Goal: Information Seeking & Learning: Learn about a topic

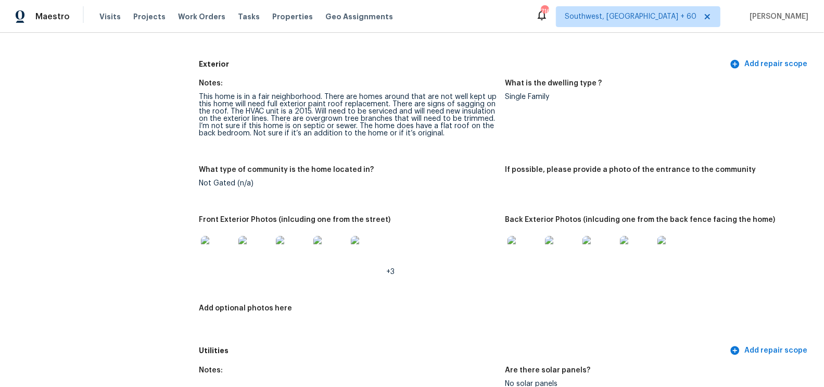
scroll to position [377, 0]
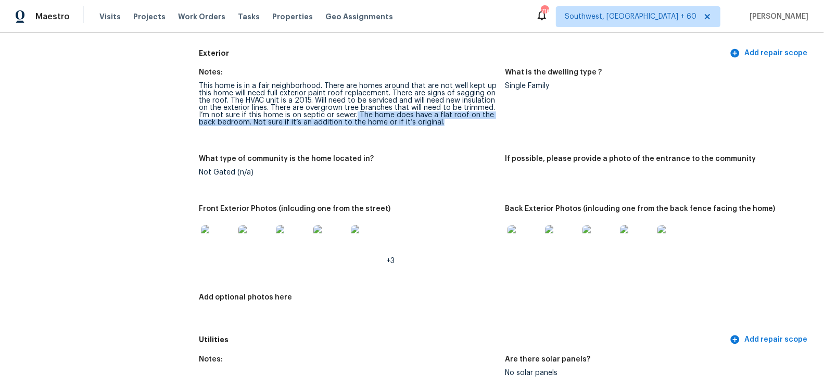
drag, startPoint x: 355, startPoint y: 115, endPoint x: 439, endPoint y: 128, distance: 84.8
click at [439, 128] on figure "Notes: This home is in a fair neighborhood. There are homes around that are not…" at bounding box center [352, 106] width 306 height 74
copy div "The home does have a flat roof on the back bedroom. Not sure if it’s an additio…"
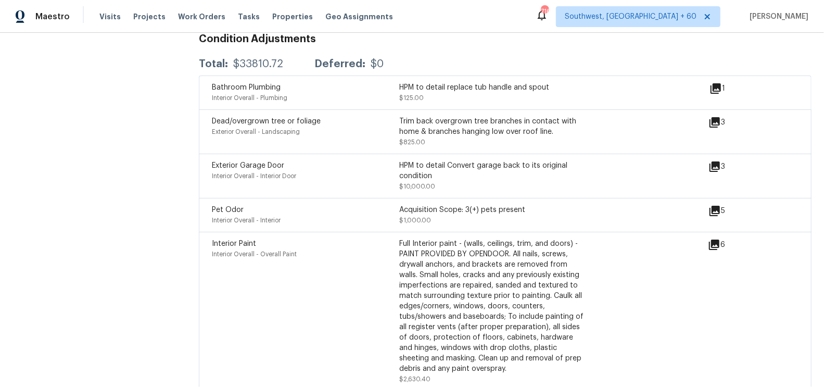
scroll to position [2881, 0]
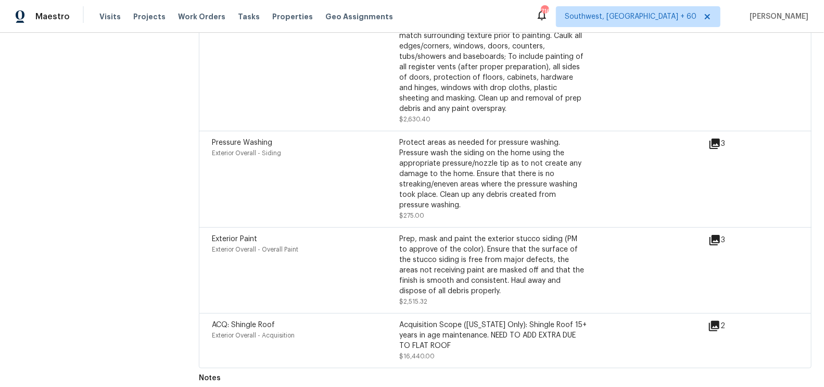
click at [429, 237] on div "Prep, mask and paint the exterior stucco siding (PM to approve of the color). E…" at bounding box center [492, 265] width 187 height 62
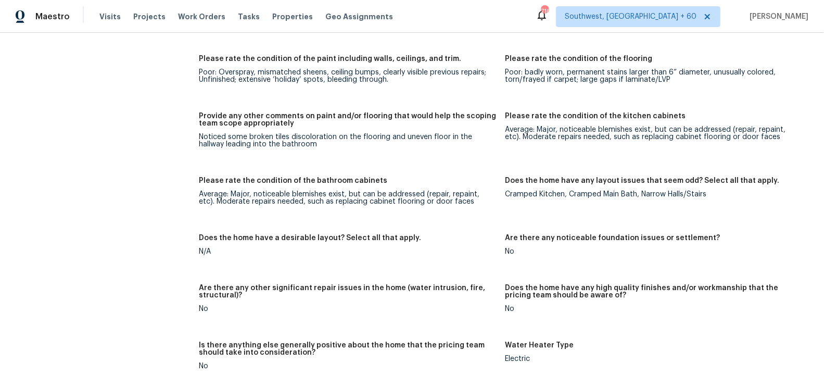
scroll to position [1451, 0]
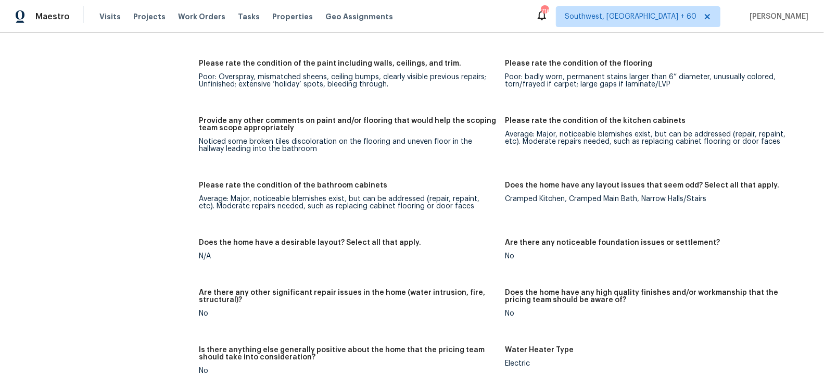
click at [429, 237] on div "Notes: This is a three bedroom two bath home. The home will need full interior …" at bounding box center [505, 178] width 613 height 990
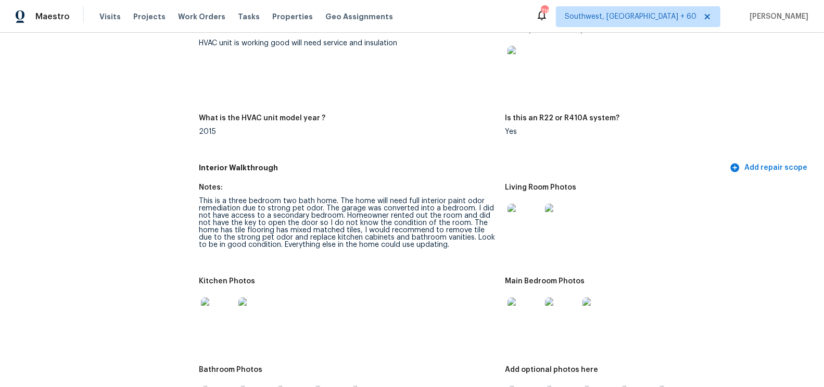
scroll to position [956, 0]
click at [300, 81] on figure "Notes: HVAC unit is working good will need service and insulation" at bounding box center [352, 65] width 306 height 76
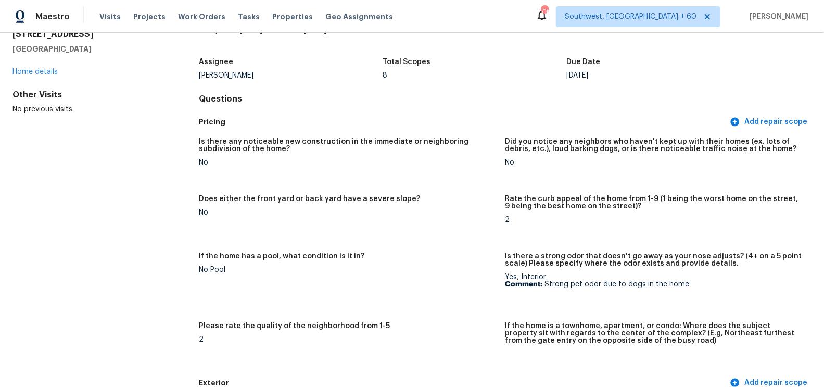
scroll to position [0, 0]
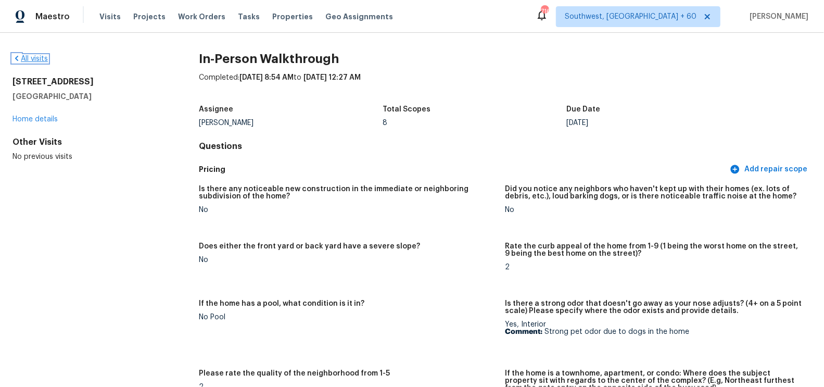
click at [34, 56] on link "All visits" at bounding box center [29, 58] width 35 height 7
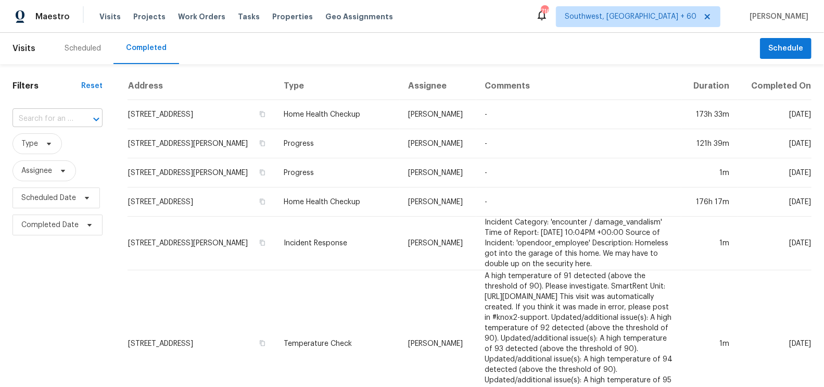
click at [66, 111] on input "text" at bounding box center [42, 119] width 61 height 16
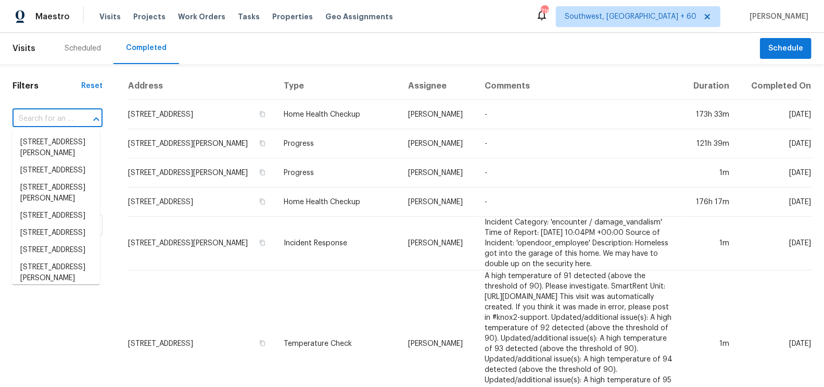
paste input "1291 Sommerset Dr Lawrenceville GA 30043"
type input "1291 Sommerset Dr Lawrenceville GA 30043"
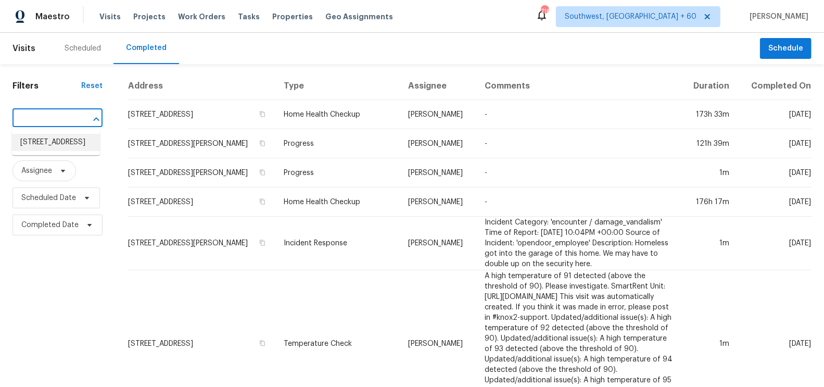
click at [70, 151] on li "1291 Sommerset Dr, Lawrenceville, GA 30043" at bounding box center [56, 142] width 88 height 17
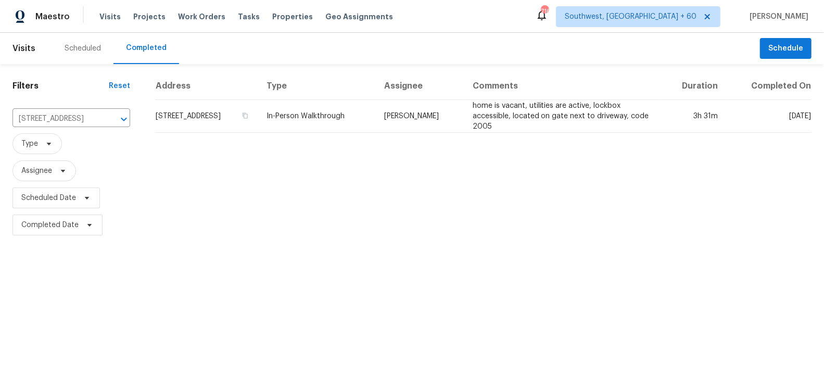
click at [238, 112] on td "1291 Sommerset Dr, Lawrenceville, GA 30043" at bounding box center [206, 116] width 103 height 33
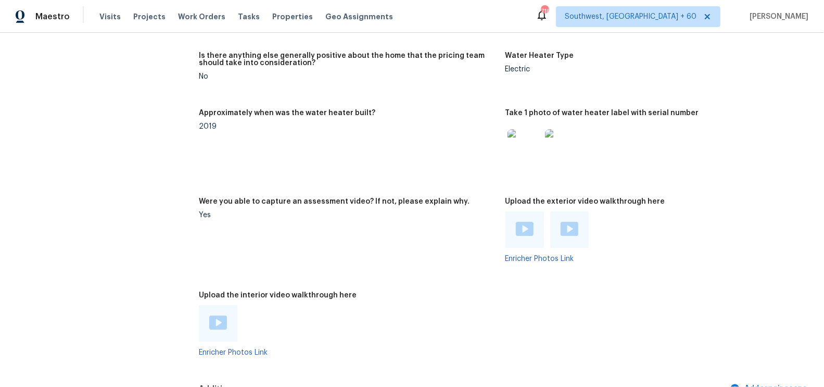
scroll to position [2428, 0]
click at [518, 221] on img at bounding box center [525, 228] width 18 height 14
click at [566, 221] on img at bounding box center [570, 228] width 18 height 14
click at [213, 315] on img at bounding box center [218, 322] width 18 height 14
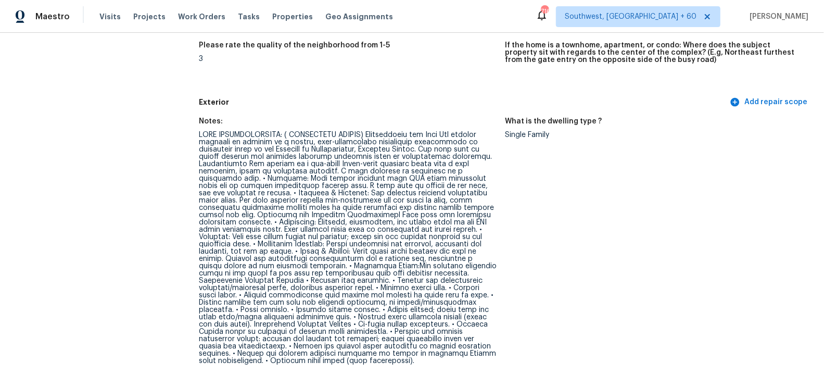
scroll to position [329, 0]
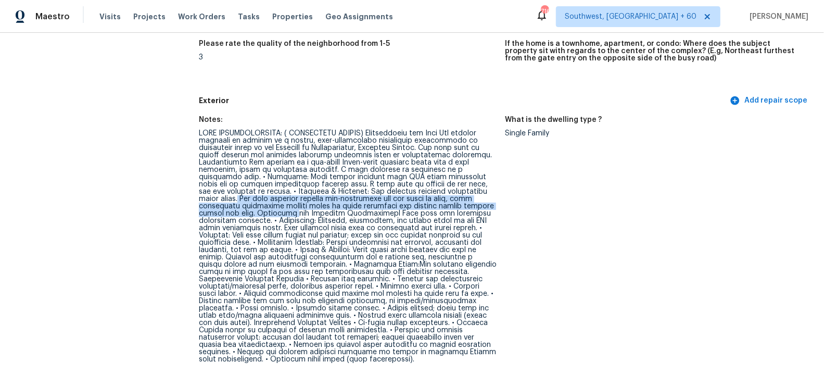
drag, startPoint x: 388, startPoint y: 191, endPoint x: 424, endPoint y: 205, distance: 37.9
click at [424, 205] on div at bounding box center [348, 246] width 298 height 233
click at [400, 204] on div at bounding box center [348, 246] width 298 height 233
drag, startPoint x: 389, startPoint y: 189, endPoint x: 383, endPoint y: 206, distance: 17.8
click at [383, 206] on div at bounding box center [348, 246] width 298 height 233
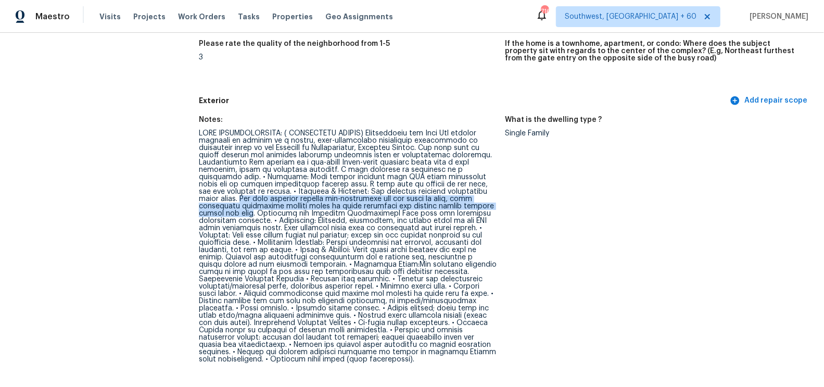
copy div "The rear addition appears non-conforming and not built to code, with inadequate…"
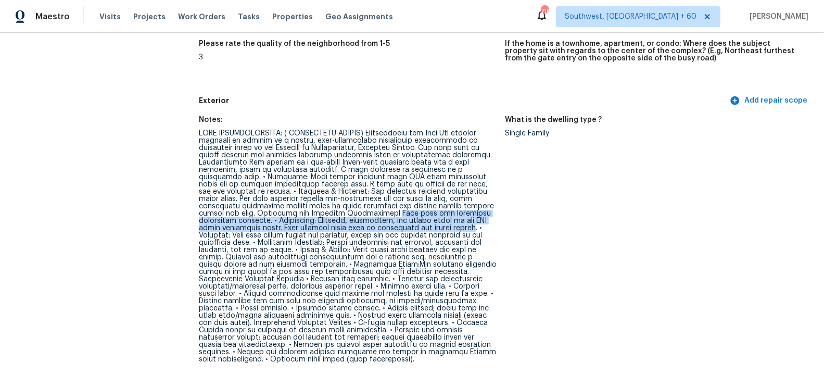
drag, startPoint x: 244, startPoint y: 210, endPoint x: 324, endPoint y: 227, distance: 81.5
click at [324, 227] on div at bounding box center [348, 246] width 298 height 233
copy div "This home has extensive structural concerns. • Foundation: Cracking, deflection…"
click at [333, 239] on div at bounding box center [348, 246] width 298 height 233
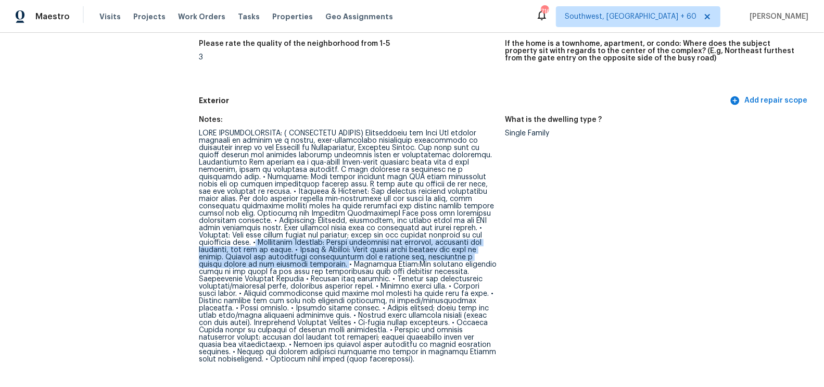
drag, startPoint x: 395, startPoint y: 233, endPoint x: 447, endPoint y: 252, distance: 55.2
click at [447, 253] on div at bounding box center [348, 246] width 298 height 233
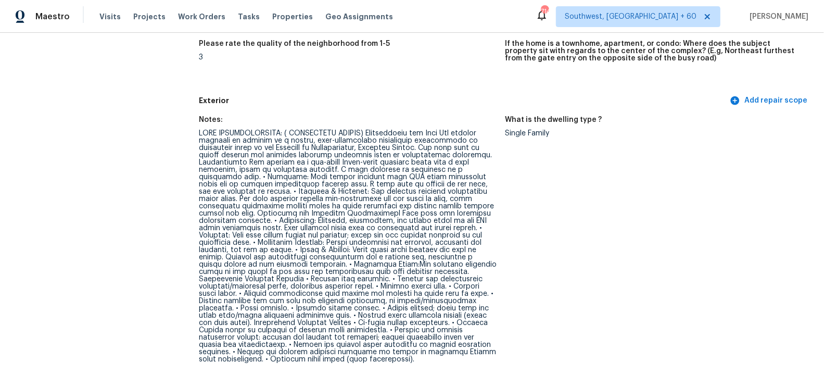
drag, startPoint x: 215, startPoint y: 261, endPoint x: 418, endPoint y: 261, distance: 203.0
click at [418, 262] on div at bounding box center [348, 246] width 298 height 233
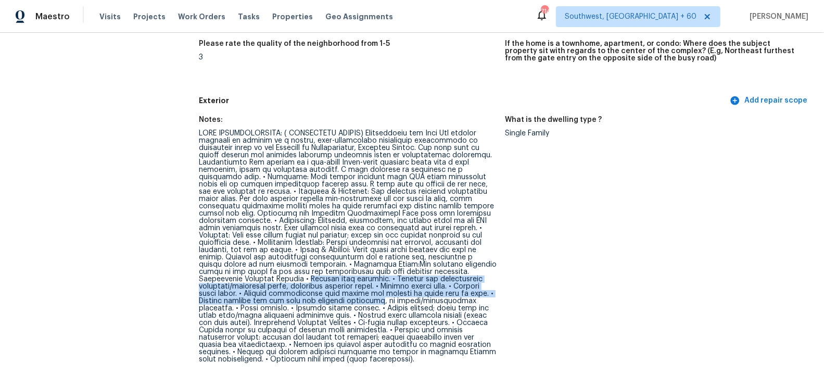
drag, startPoint x: 381, startPoint y: 273, endPoint x: 426, endPoint y: 292, distance: 49.2
click at [426, 293] on div at bounding box center [348, 246] width 298 height 233
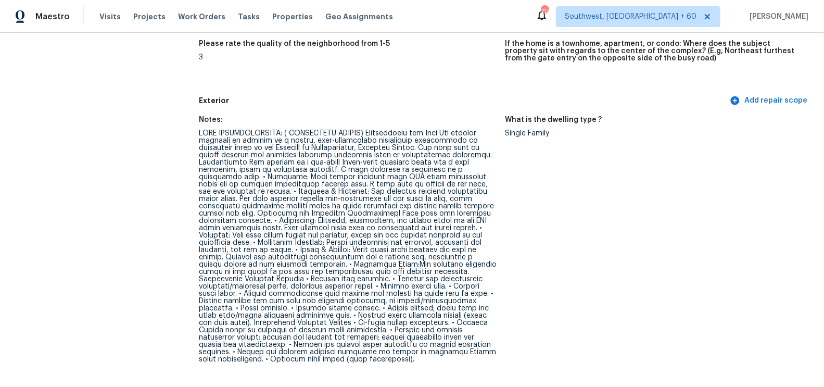
click at [403, 319] on div at bounding box center [348, 246] width 298 height 233
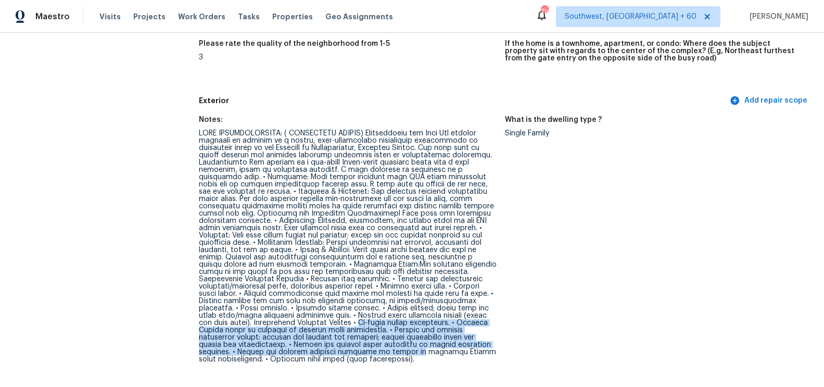
drag, startPoint x: 462, startPoint y: 315, endPoint x: 484, endPoint y: 346, distance: 37.6
click at [484, 347] on div at bounding box center [348, 246] width 298 height 233
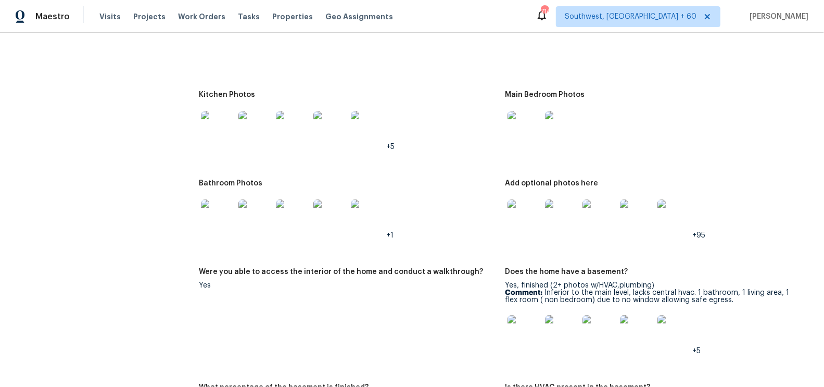
scroll to position [1619, 0]
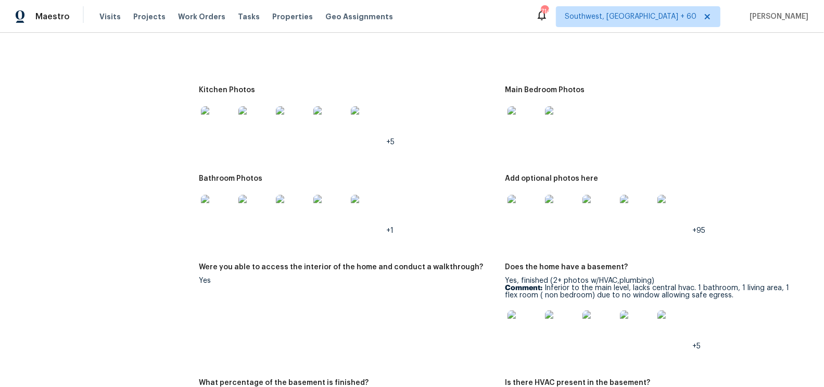
click at [514, 113] on img at bounding box center [524, 122] width 33 height 33
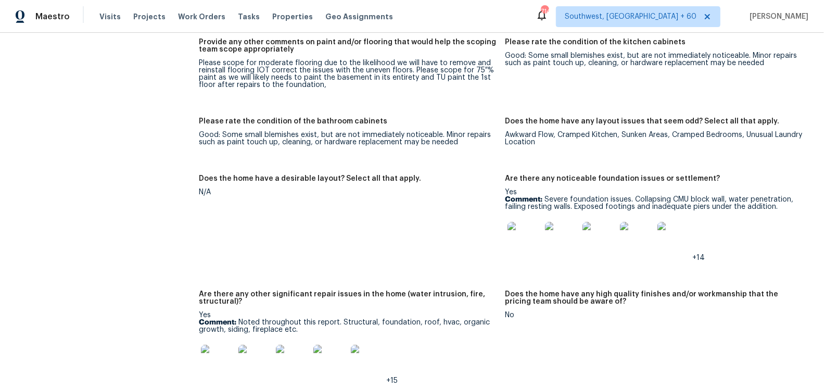
scroll to position [2078, 0]
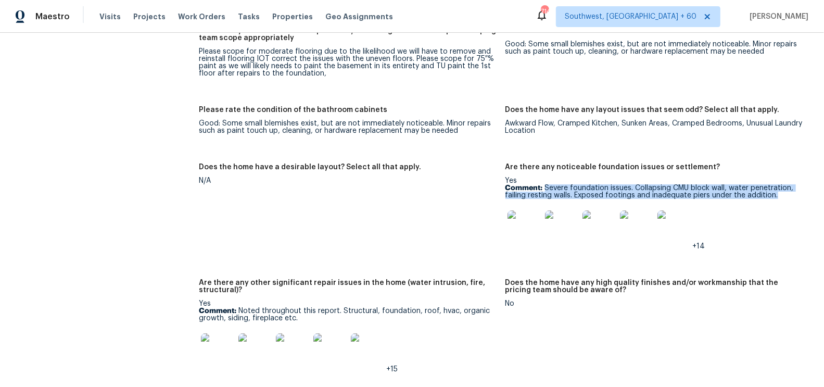
drag, startPoint x: 545, startPoint y: 180, endPoint x: 780, endPoint y: 188, distance: 234.9
click at [780, 188] on p "Comment: Severe foundation issues. Collapsing CMU block wall, water penetration…" at bounding box center [654, 191] width 298 height 15
copy p "Severe foundation issues. Collapsing CMU block wall, water penetration, failing…"
click at [518, 218] on img at bounding box center [524, 226] width 33 height 33
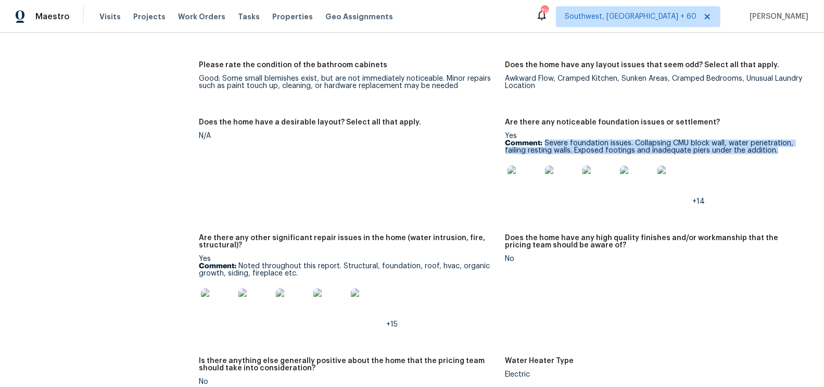
scroll to position [2124, 0]
click at [224, 299] on img at bounding box center [217, 303] width 33 height 33
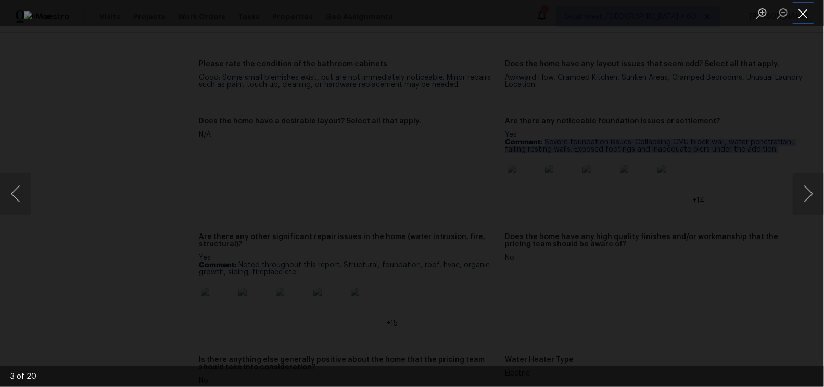
click at [805, 15] on button "Close lightbox" at bounding box center [803, 13] width 21 height 18
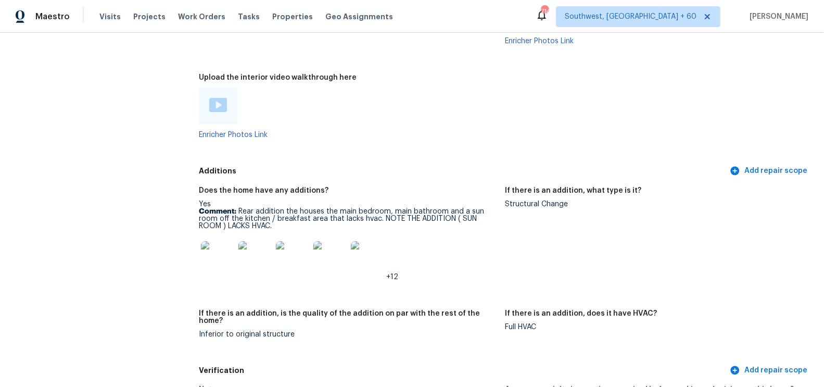
scroll to position [2648, 0]
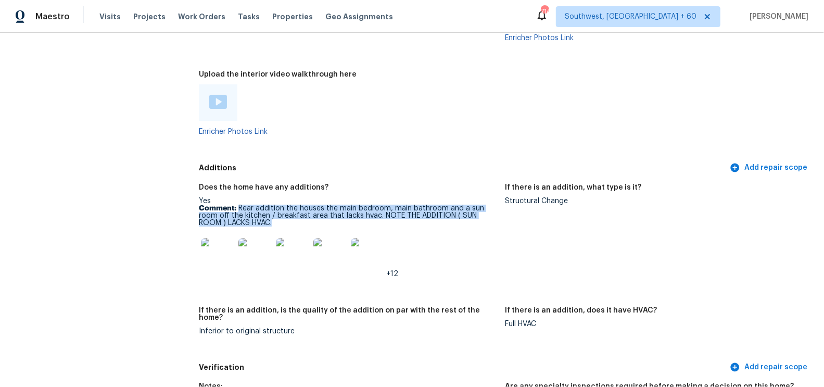
drag, startPoint x: 239, startPoint y: 199, endPoint x: 260, endPoint y: 214, distance: 25.0
click at [260, 214] on p "Comment: Rear addition the houses the main bedroom, main bathroom and a sun roo…" at bounding box center [348, 216] width 298 height 22
copy p "Rear addition the houses the main bedroom, main bathroom and a sun room off the…"
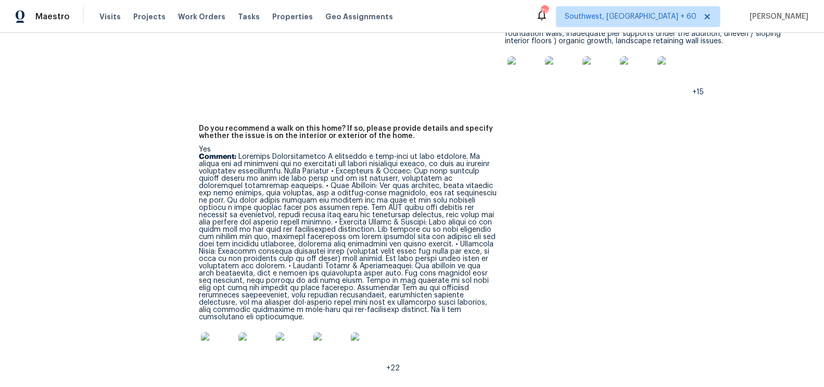
scroll to position [3078, 0]
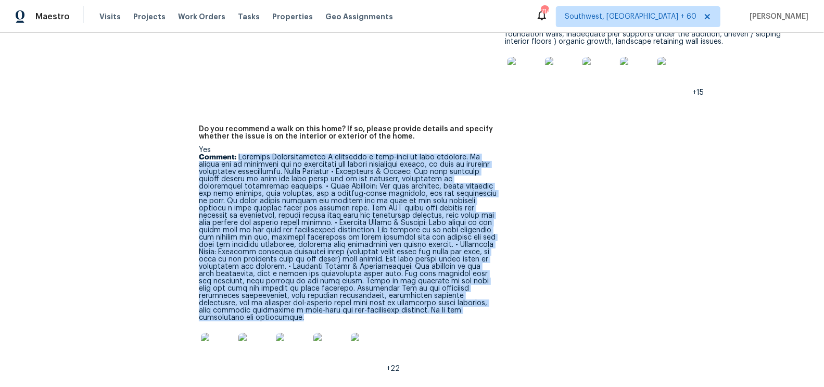
drag, startPoint x: 240, startPoint y: 142, endPoint x: 498, endPoint y: 293, distance: 299.1
click at [498, 293] on figure "Do you recommend a walk on this home? If so, please provide details and specify…" at bounding box center [352, 256] width 306 height 263
copy p "Property Recommendation I recommend a walk-away on this property. It should not…"
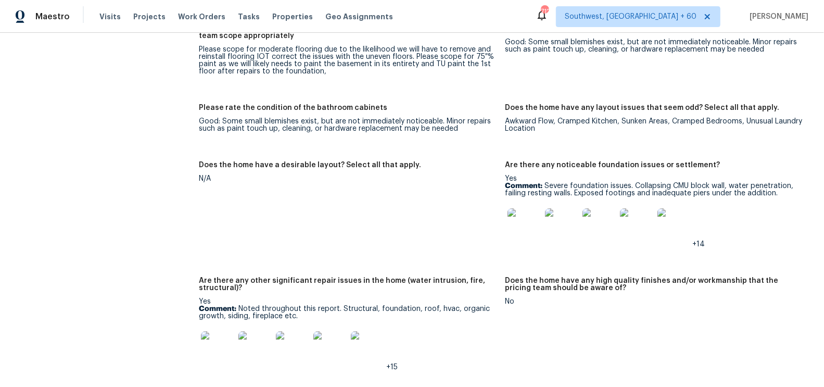
scroll to position [1991, 0]
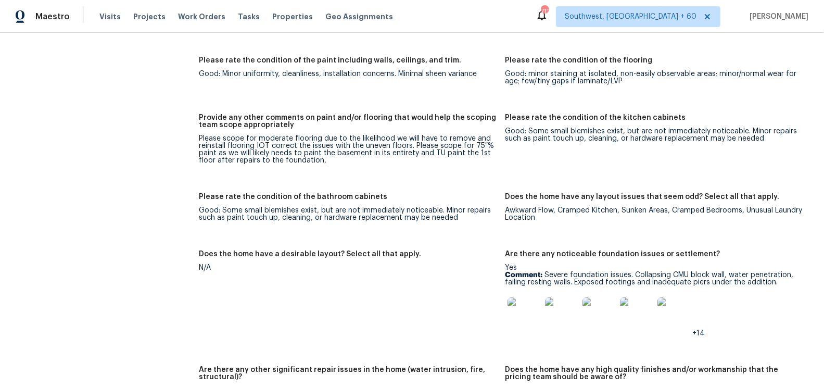
click at [563, 211] on div "Awkward Flow, Cramped Kitchen, Sunken Areas, Cramped Bedrooms, Unusual Laundry …" at bounding box center [654, 214] width 298 height 15
click at [568, 207] on div "Awkward Flow, Cramped Kitchen, Sunken Areas, Cramped Bedrooms, Unusual Laundry …" at bounding box center [654, 214] width 298 height 15
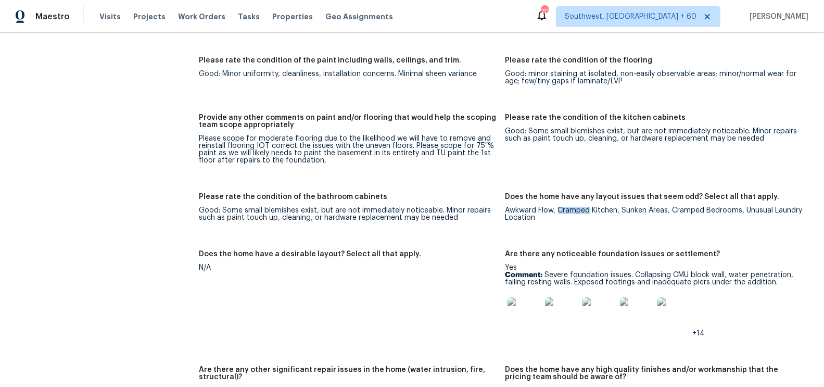
click at [568, 207] on div "Awkward Flow, Cramped Kitchen, Sunken Areas, Cramped Bedrooms, Unusual Laundry …" at bounding box center [654, 214] width 298 height 15
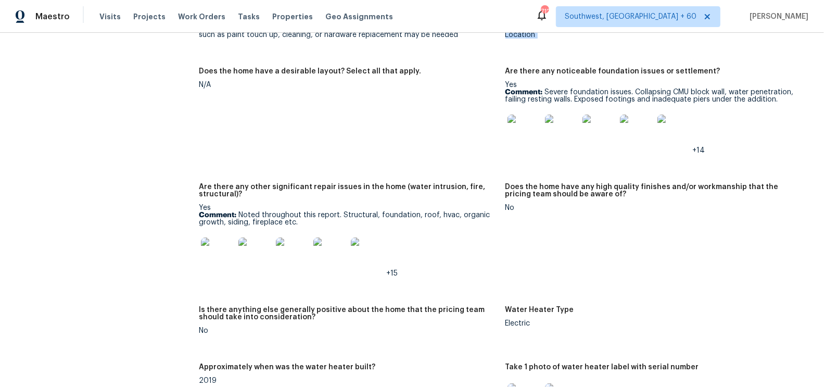
scroll to position [2180, 0]
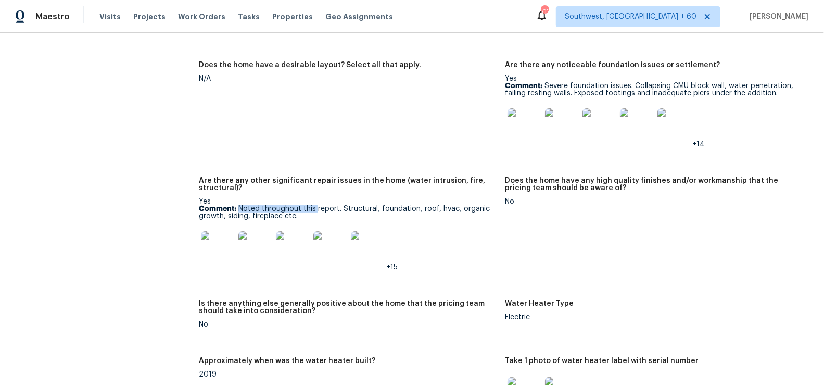
drag, startPoint x: 240, startPoint y: 199, endPoint x: 316, endPoint y: 204, distance: 76.2
click at [317, 205] on p "Comment: Noted throughout this report. Structural, foundation, roof, hvac, orga…" at bounding box center [348, 212] width 298 height 15
click at [331, 208] on p "Comment: Noted throughout this report. Structural, foundation, roof, hvac, orga…" at bounding box center [348, 212] width 298 height 15
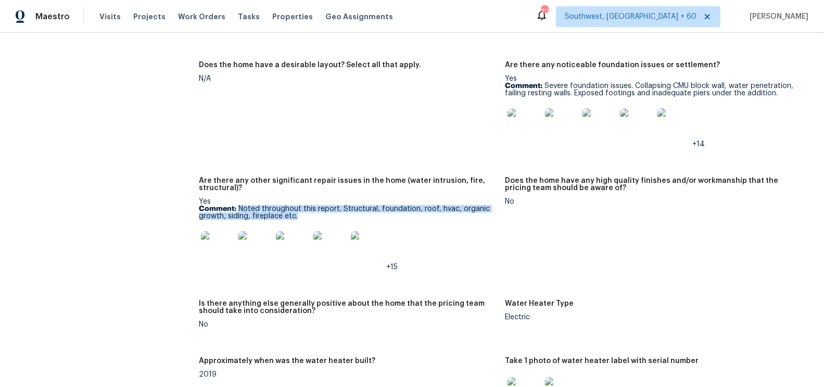
drag, startPoint x: 239, startPoint y: 201, endPoint x: 314, endPoint y: 209, distance: 75.9
click at [314, 209] on p "Comment: Noted throughout this report. Structural, foundation, roof, hvac, orga…" at bounding box center [348, 212] width 298 height 15
copy p "Noted throughout this report. Structural, foundation, roof, hvac, organic growt…"
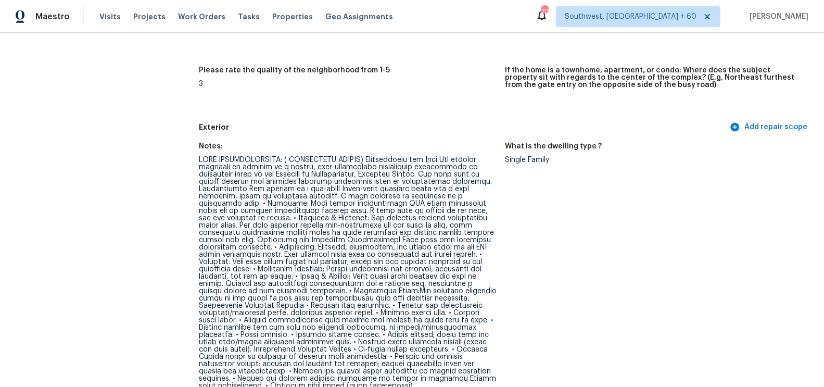
scroll to position [0, 0]
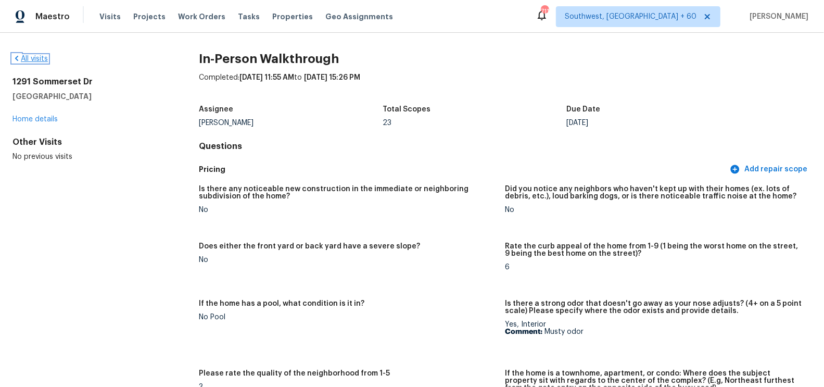
click at [33, 57] on link "All visits" at bounding box center [29, 58] width 35 height 7
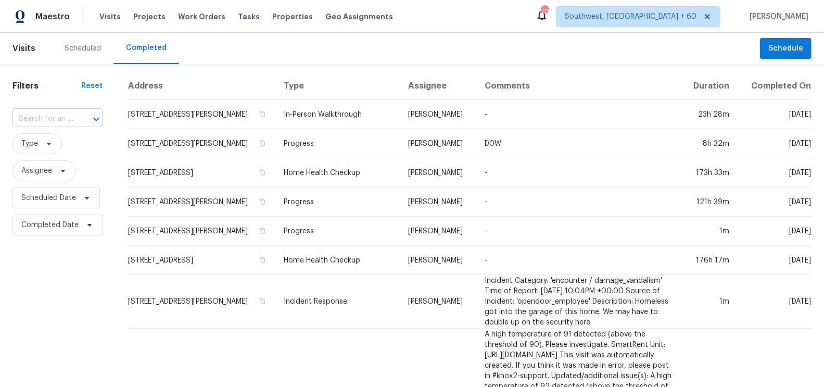
click at [45, 111] on input "text" at bounding box center [42, 119] width 61 height 16
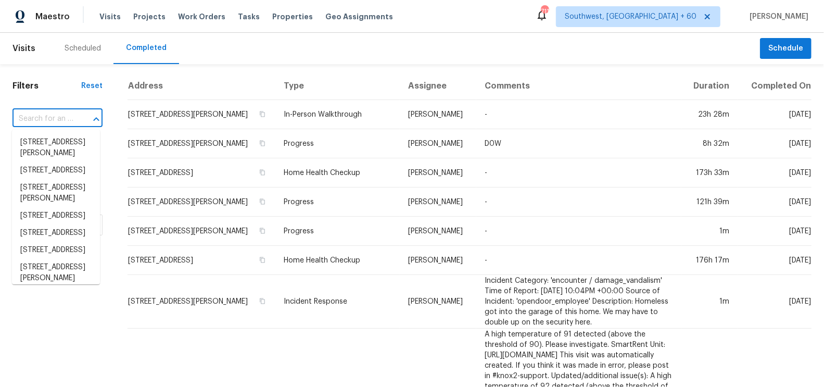
paste input "12814 Westmere Dr, Houston, TX 77077"
type input "12814 Westmere Dr, Houston, TX 77077"
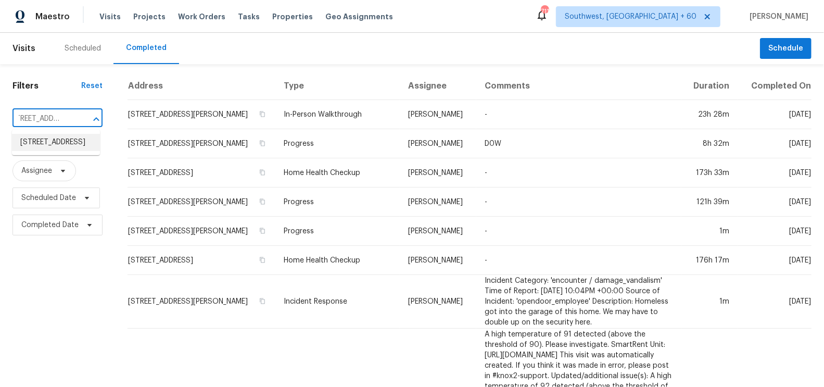
click at [57, 151] on li "12814 Westmere Dr, Houston, TX 77077" at bounding box center [56, 142] width 88 height 17
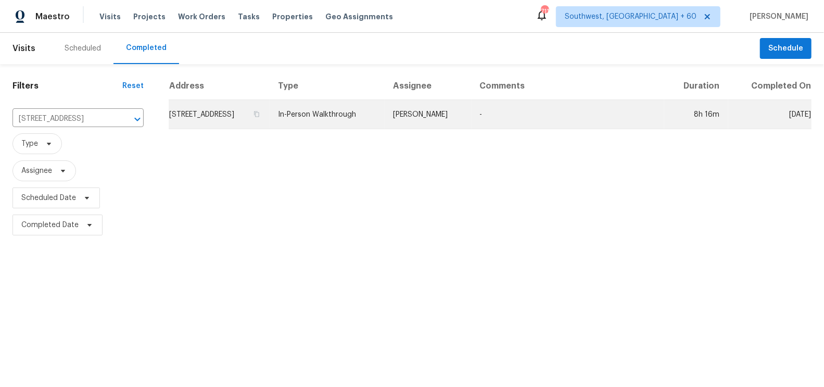
click at [229, 109] on td "12814 Westmere Dr, Houston, TX 77077" at bounding box center [219, 114] width 101 height 29
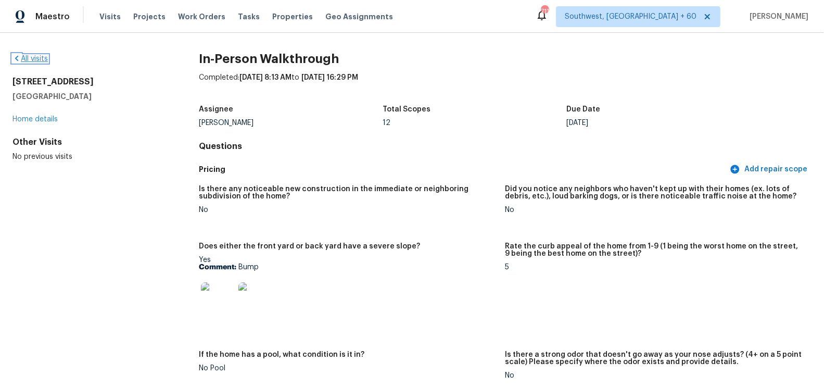
click at [39, 60] on link "All visits" at bounding box center [29, 58] width 35 height 7
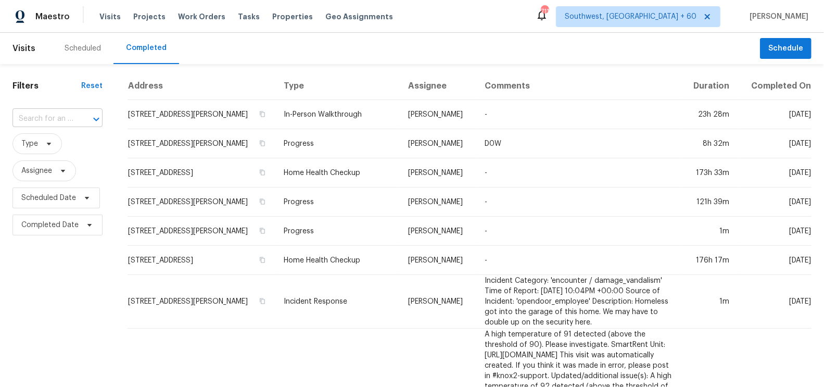
click at [58, 121] on input "text" at bounding box center [42, 119] width 61 height 16
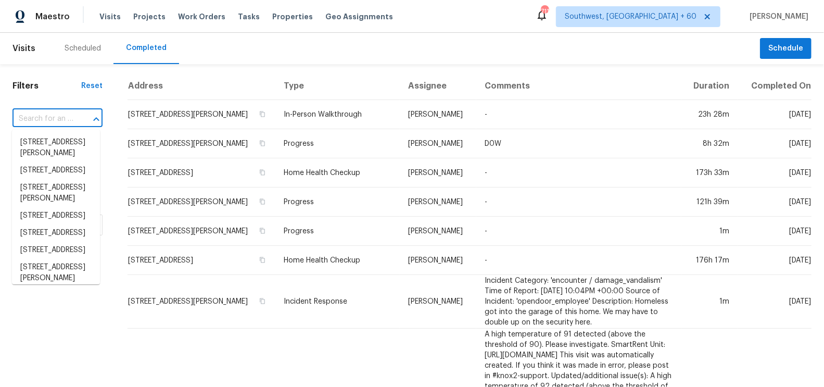
paste input "16277 W Washington St, Goodyear, AZ 85338"
type input "16277 W Washington St, Goodyear, AZ 85338"
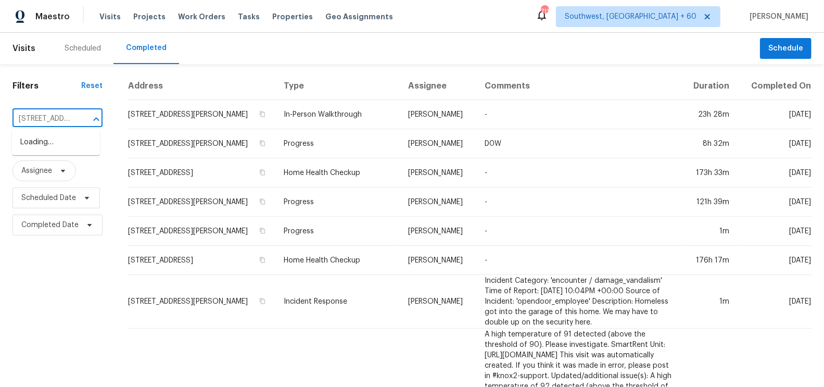
scroll to position [0, 100]
click at [64, 149] on li "16277 W Washington St, Goodyear, AZ 85338" at bounding box center [56, 148] width 88 height 28
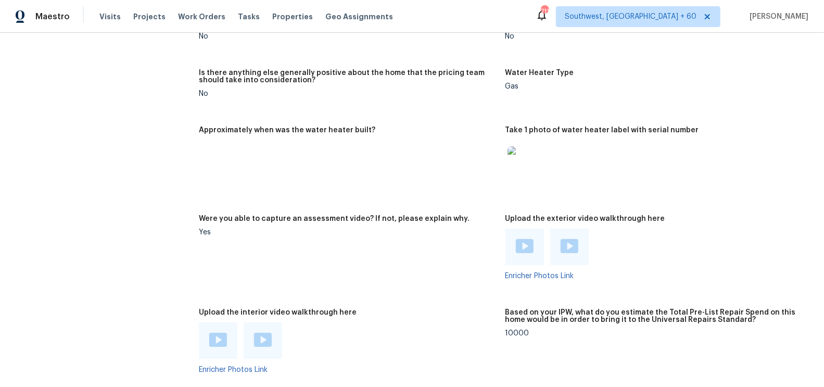
scroll to position [2061, 0]
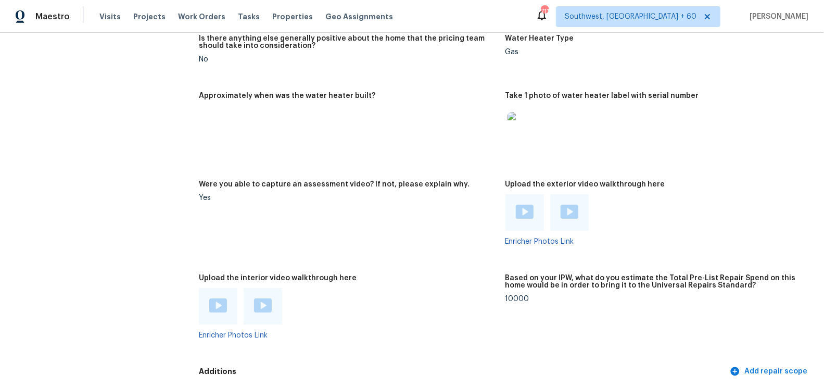
click at [523, 211] on img at bounding box center [525, 212] width 18 height 14
click at [574, 205] on img at bounding box center [570, 212] width 18 height 14
click at [208, 311] on div at bounding box center [218, 306] width 39 height 36
click at [215, 310] on img at bounding box center [218, 305] width 18 height 14
click at [259, 301] on img at bounding box center [263, 305] width 18 height 14
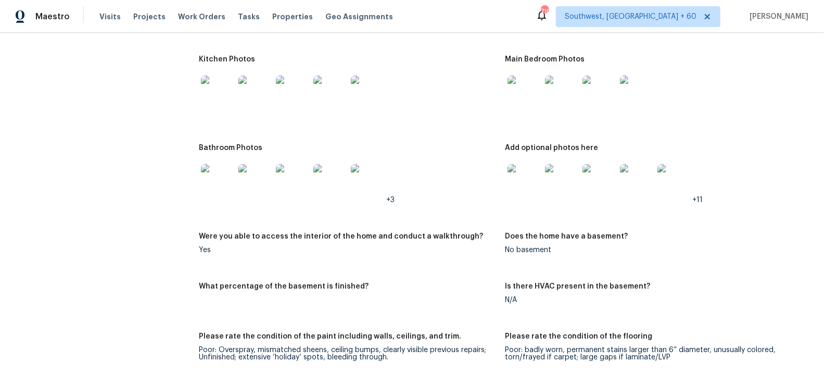
scroll to position [1506, 0]
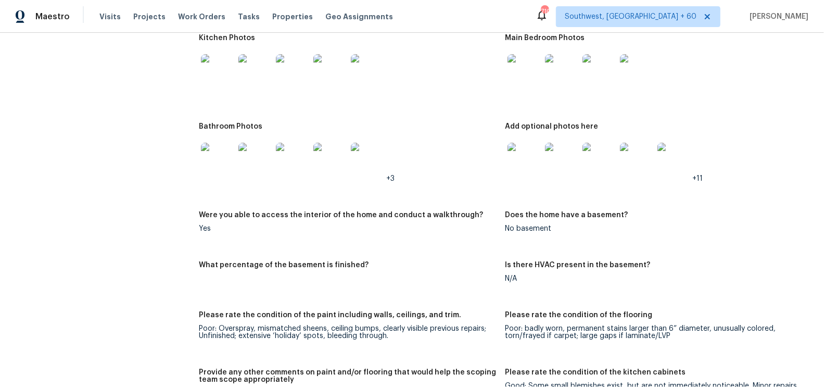
click at [524, 73] on img at bounding box center [524, 70] width 33 height 33
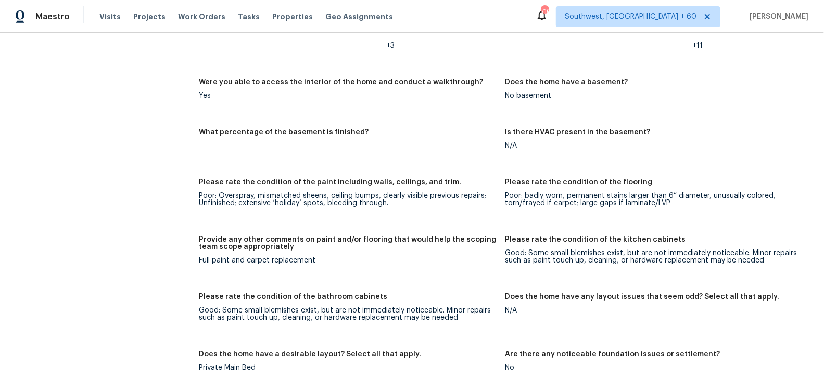
scroll to position [1694, 0]
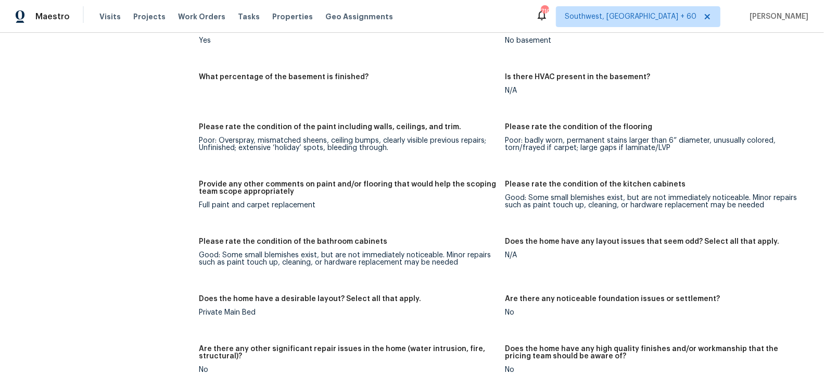
click at [455, 257] on div "Good: Some small blemishes exist, but are not immediately noticeable. Minor rep…" at bounding box center [348, 258] width 298 height 15
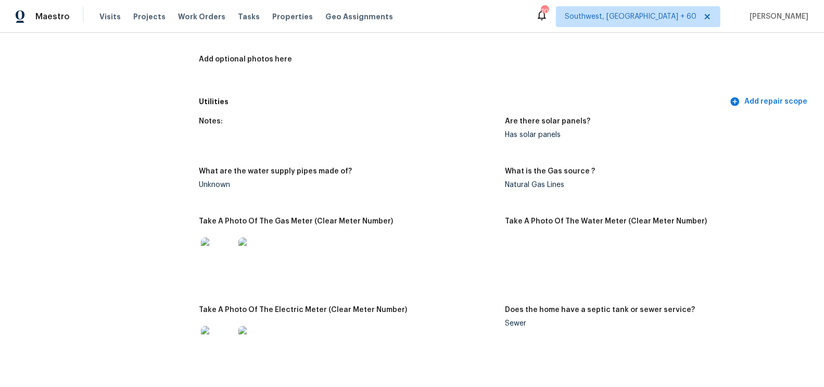
scroll to position [0, 0]
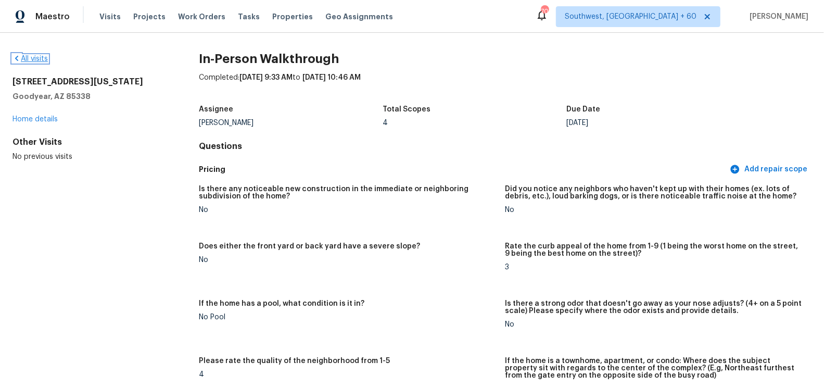
click at [38, 60] on link "All visits" at bounding box center [29, 58] width 35 height 7
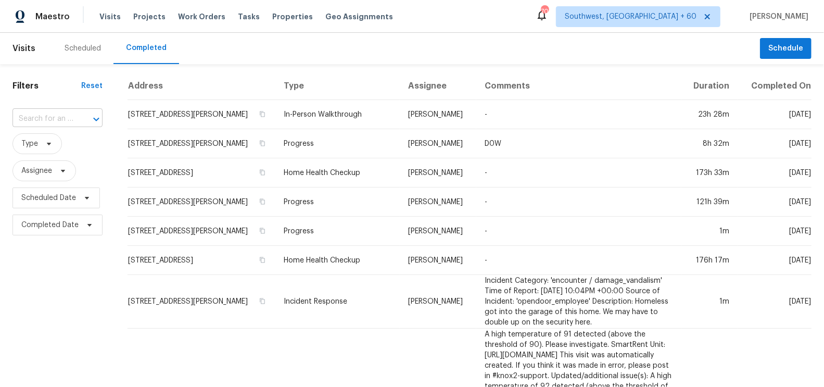
click at [52, 122] on input "text" at bounding box center [42, 119] width 61 height 16
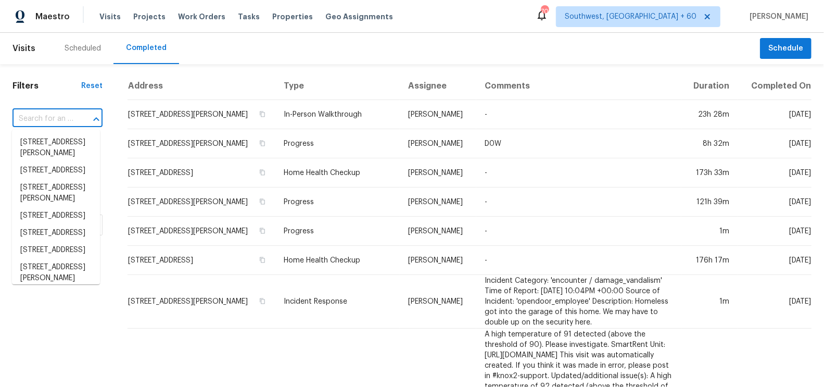
paste input "1642 W Mandalay Ln, Phoenix, AZ 85023"
type input "1642 W Mandalay Ln, Phoenix, AZ 85023"
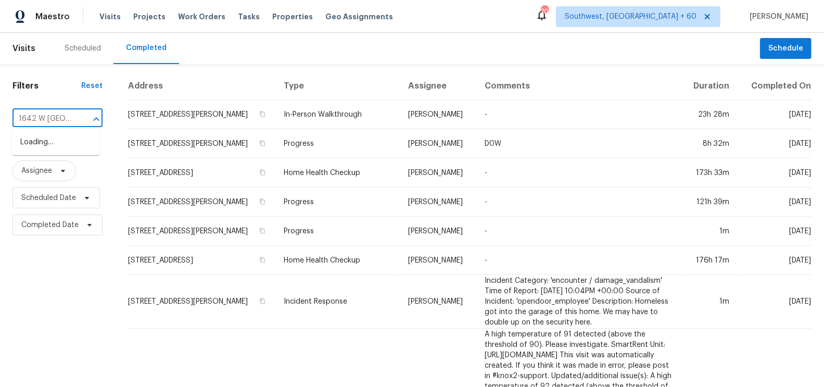
scroll to position [0, 84]
click at [74, 143] on li "1642 W Mandalay Ln, Phoenix, AZ 85023" at bounding box center [56, 148] width 88 height 28
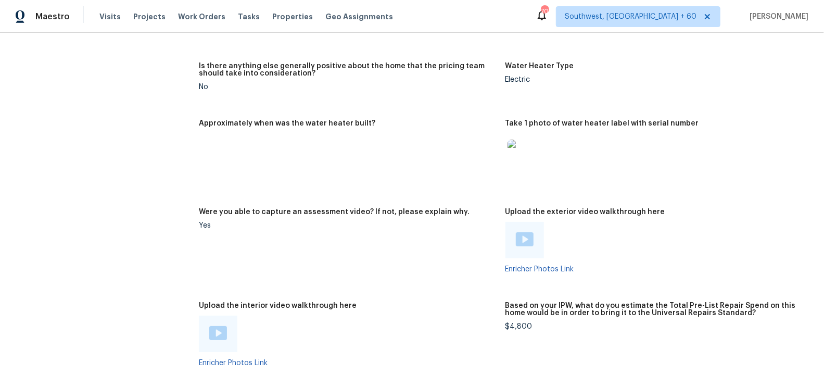
scroll to position [2154, 0]
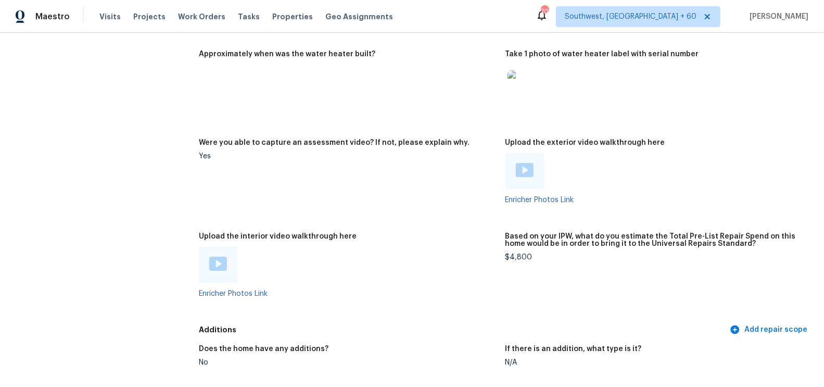
click at [523, 170] on img at bounding box center [525, 170] width 18 height 14
click at [210, 260] on img at bounding box center [218, 264] width 18 height 14
click at [395, 217] on figure "Were you able to capture an assessment video? If not, please explain why. Yes" at bounding box center [352, 179] width 306 height 81
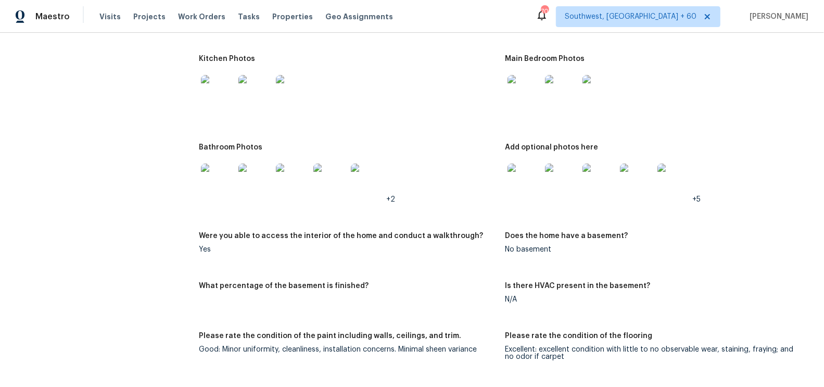
scroll to position [1519, 0]
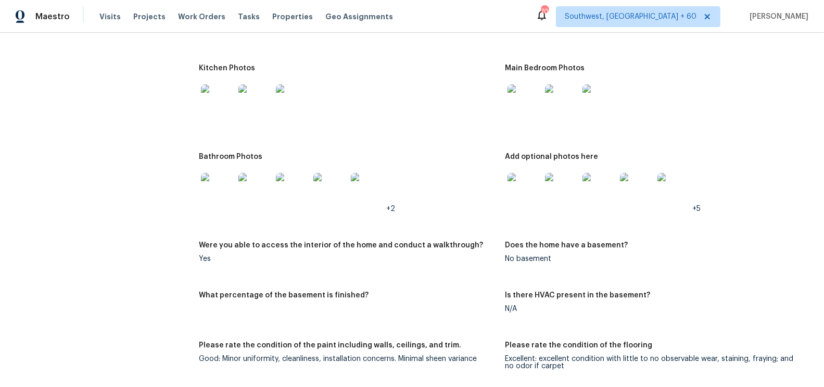
click at [531, 104] on img at bounding box center [524, 100] width 33 height 33
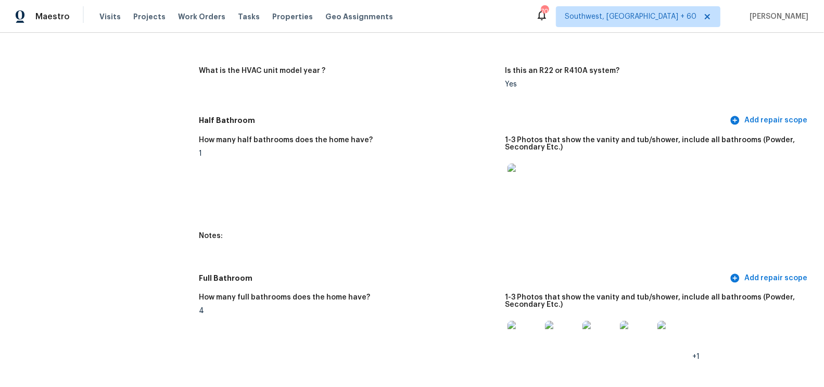
scroll to position [0, 0]
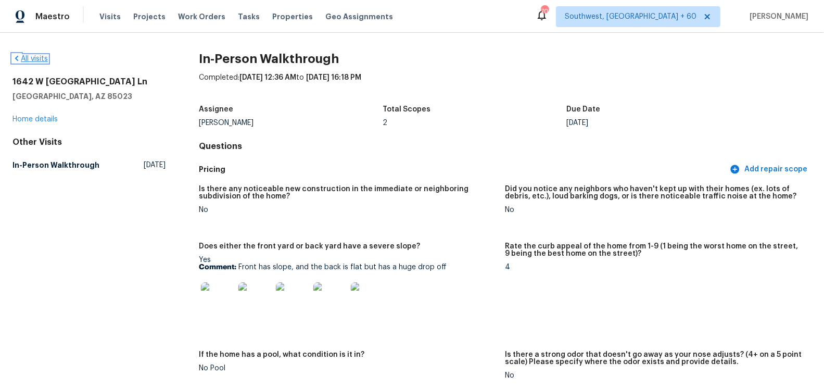
click at [35, 58] on link "All visits" at bounding box center [29, 58] width 35 height 7
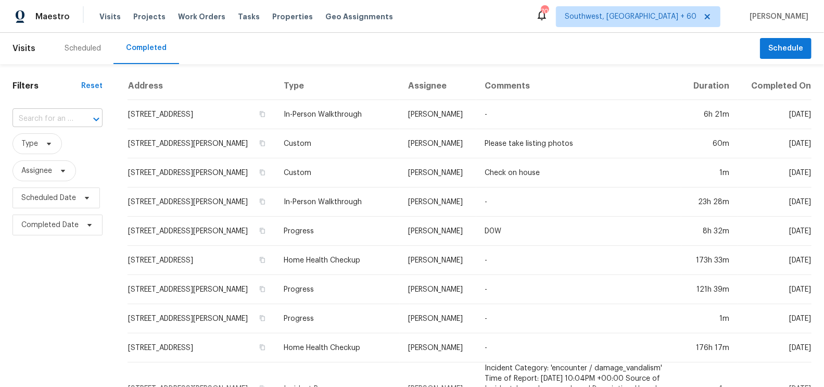
click at [41, 117] on input "text" at bounding box center [42, 119] width 61 height 16
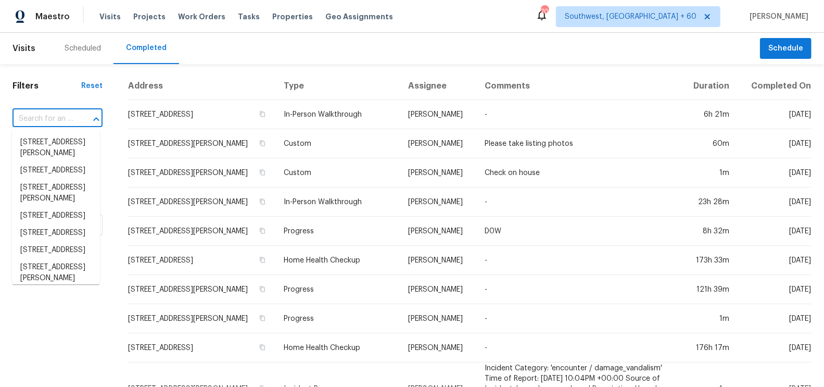
paste input "628 Equestrian Dr, Rockwall, TX 75032"
type input "628 Equestrian Dr, Rockwall, TX 75032"
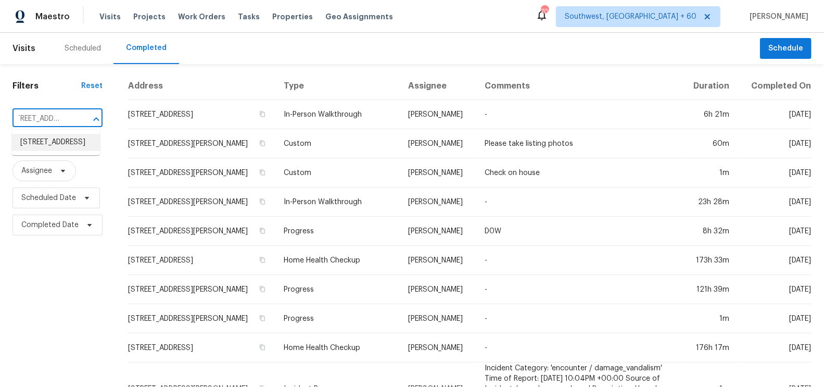
click at [54, 137] on li "628 Equestrian Dr, Rockwall, TX 75032" at bounding box center [56, 142] width 88 height 17
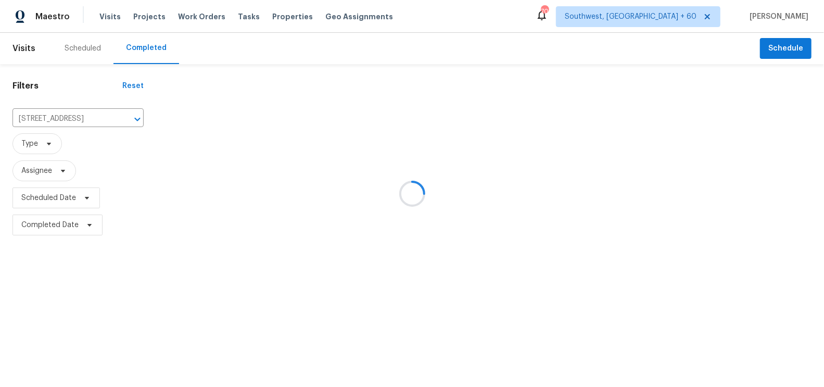
click at [221, 129] on div at bounding box center [490, 155] width 668 height 166
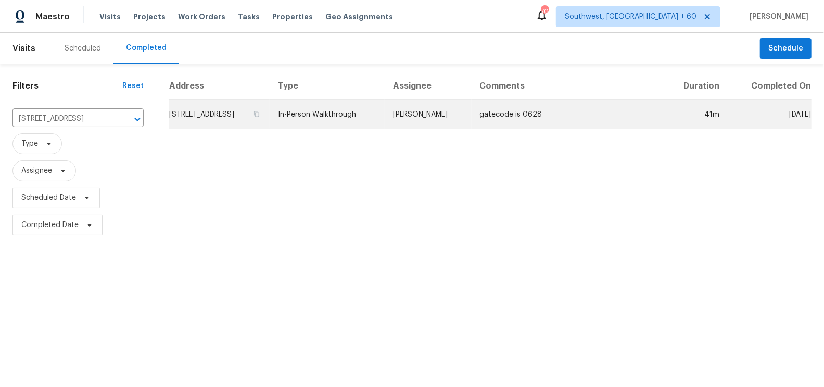
click at [224, 121] on td "628 Equestrian Dr, Rockwall, TX 75032" at bounding box center [219, 114] width 101 height 29
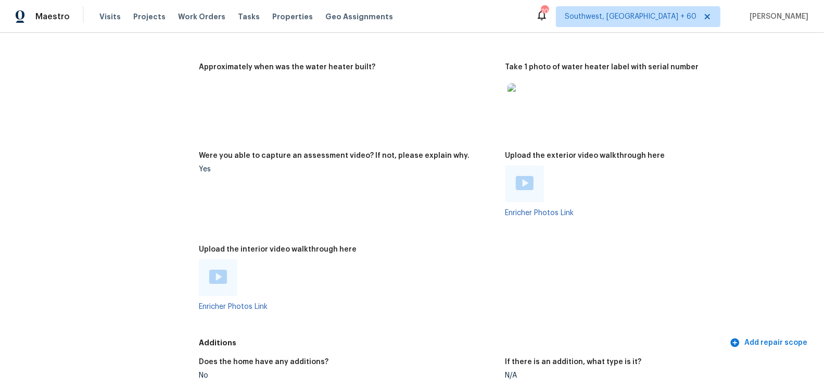
scroll to position [2632, 0]
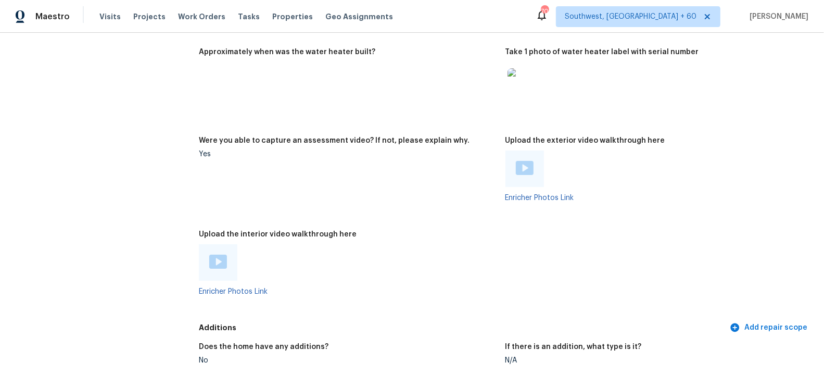
click at [530, 170] on img at bounding box center [525, 168] width 18 height 14
click at [212, 260] on img at bounding box center [218, 262] width 18 height 14
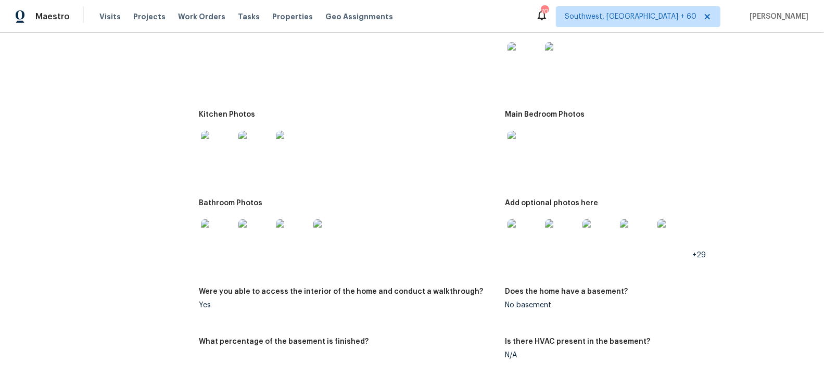
scroll to position [1912, 0]
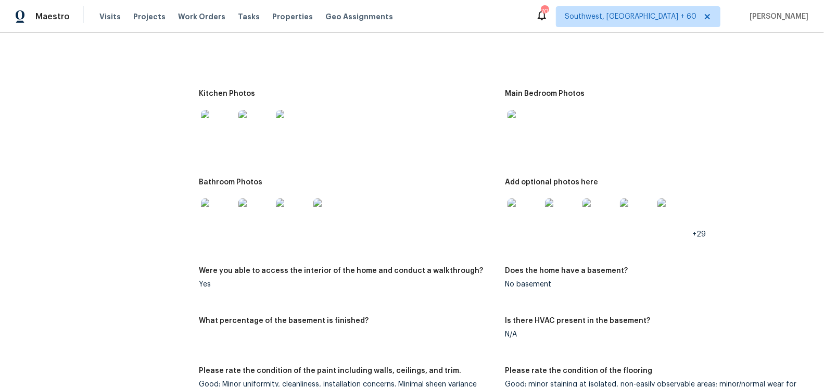
click at [524, 126] on img at bounding box center [524, 126] width 33 height 33
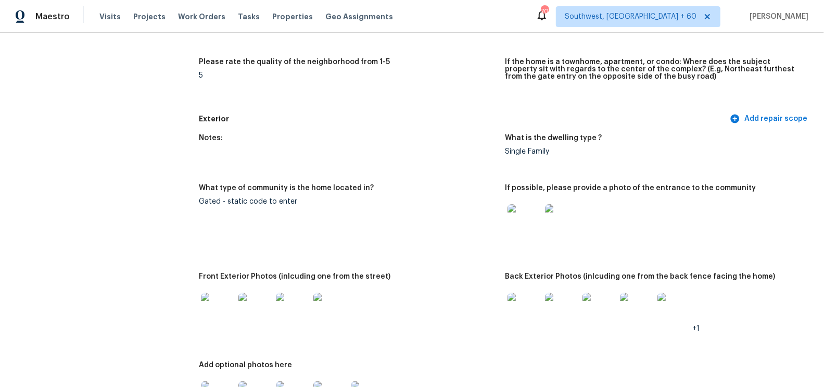
scroll to position [0, 0]
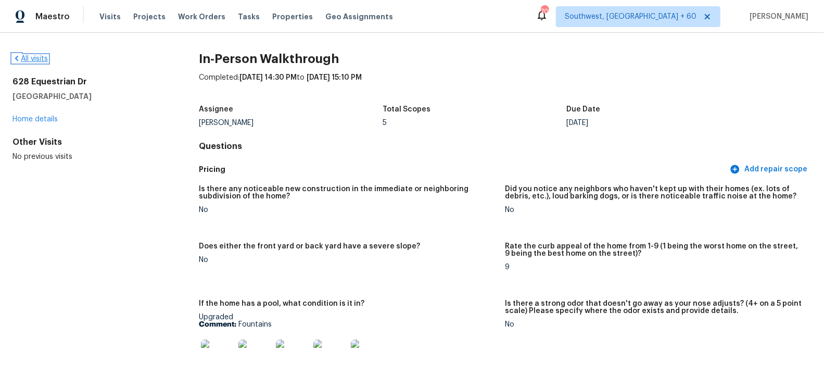
click at [33, 58] on link "All visits" at bounding box center [29, 58] width 35 height 7
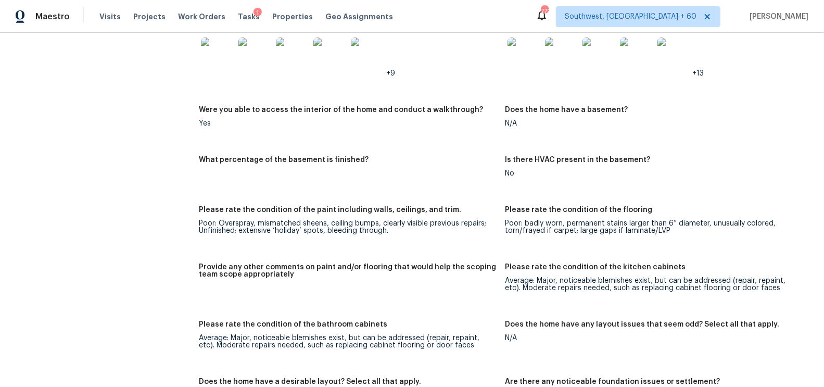
scroll to position [1057, 0]
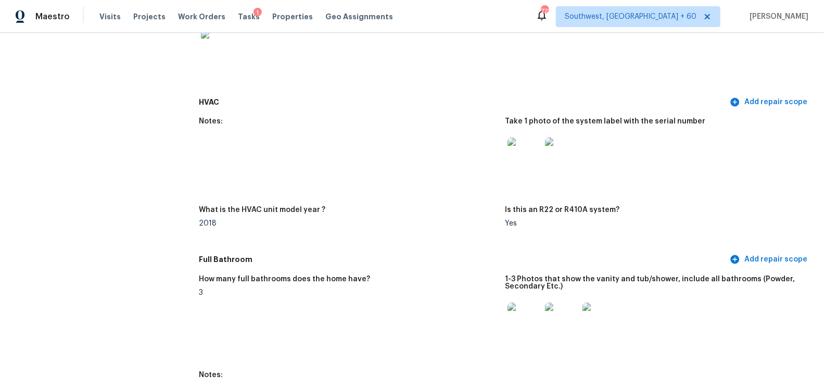
scroll to position [210, 0]
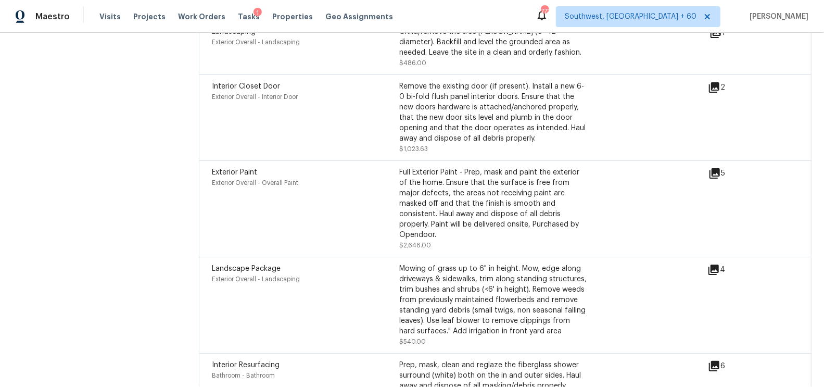
scroll to position [3218, 0]
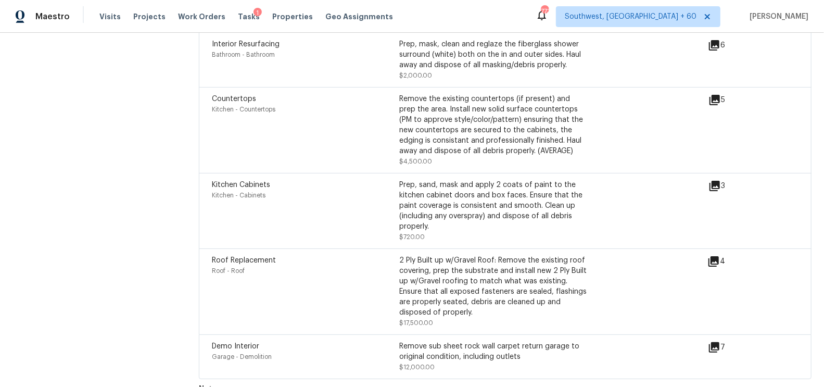
click at [716, 342] on icon at bounding box center [714, 347] width 10 height 10
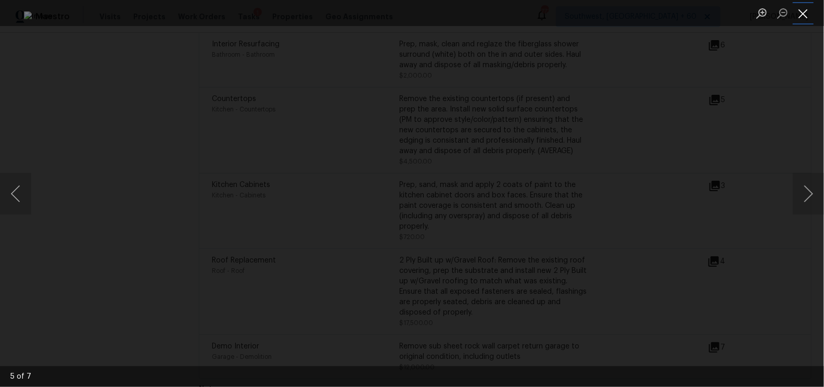
click at [810, 11] on button "Close lightbox" at bounding box center [803, 13] width 21 height 18
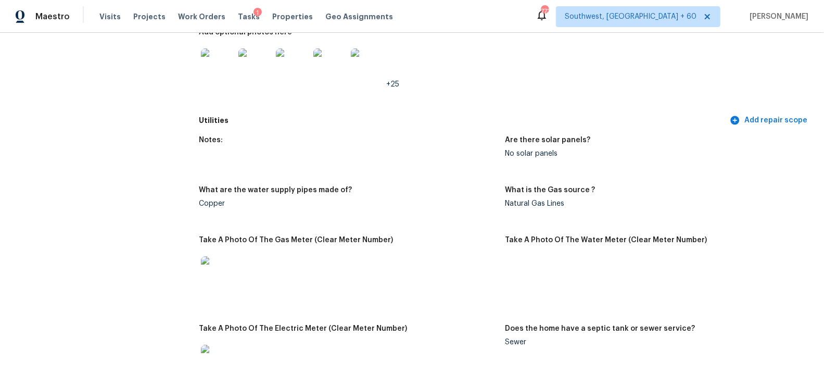
scroll to position [0, 0]
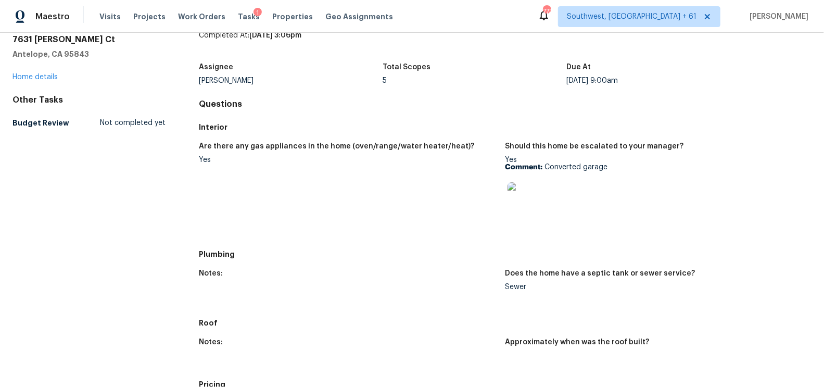
scroll to position [48, 0]
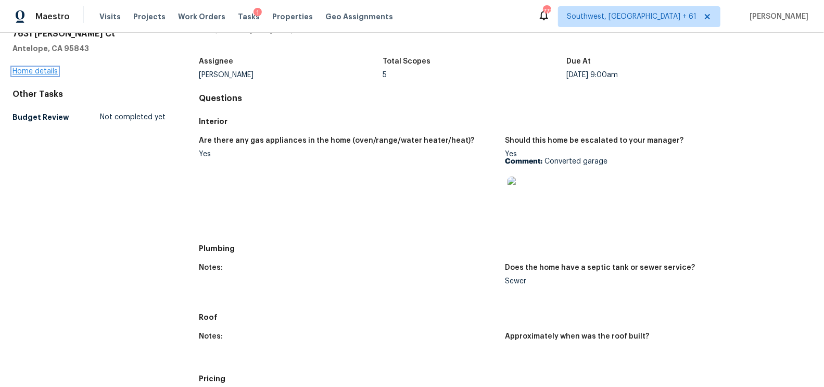
click at [51, 71] on link "Home details" at bounding box center [34, 71] width 45 height 7
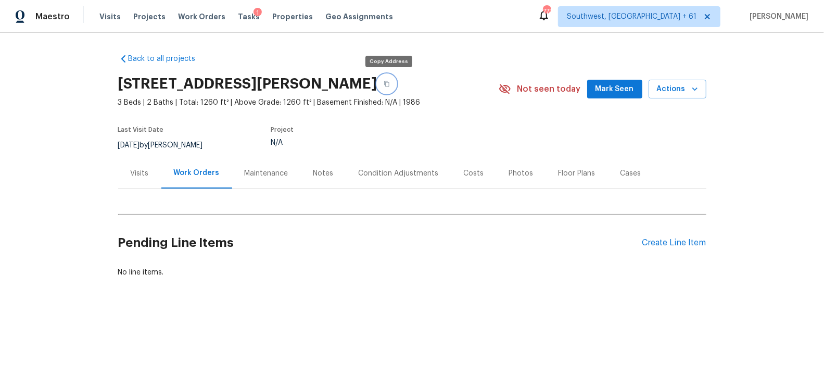
click at [389, 81] on icon "button" at bounding box center [387, 84] width 6 height 6
click at [137, 169] on div "Visits" at bounding box center [140, 173] width 18 height 10
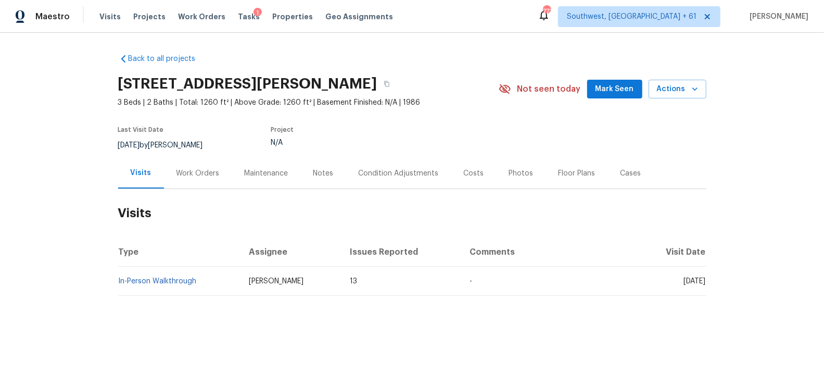
click at [301, 173] on div "Notes" at bounding box center [323, 173] width 45 height 31
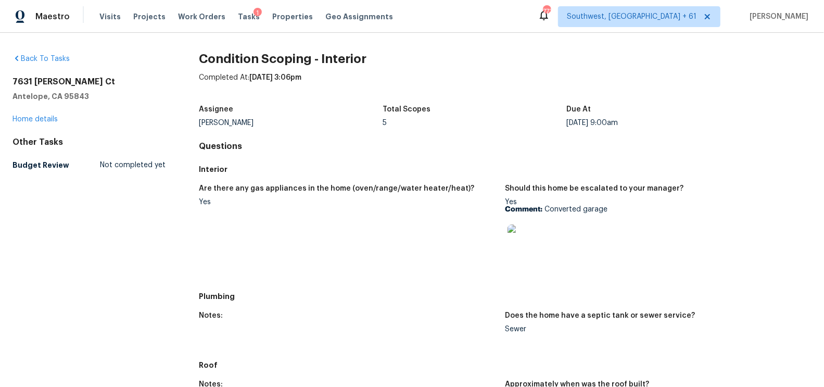
scroll to position [82, 0]
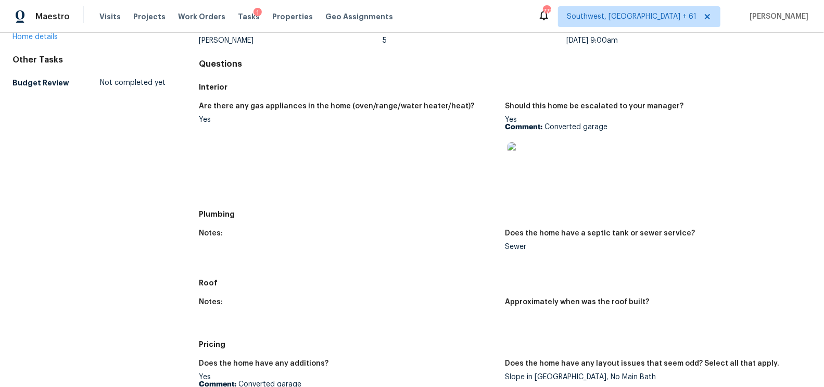
click at [529, 145] on img at bounding box center [524, 158] width 33 height 33
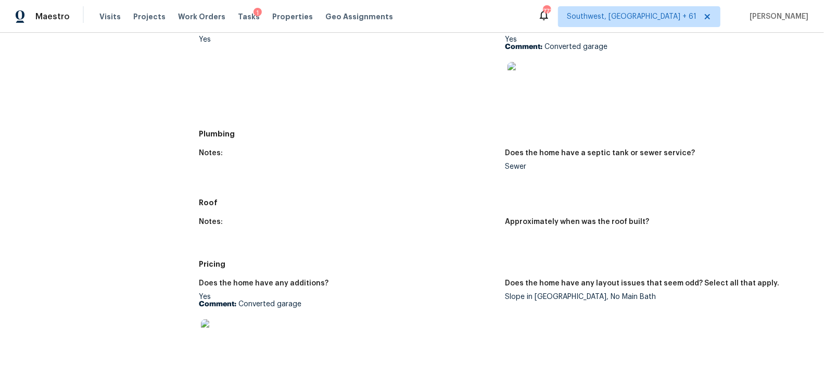
scroll to position [165, 0]
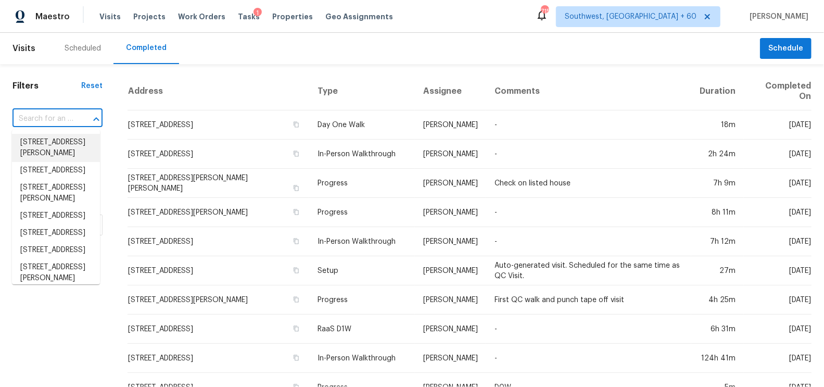
click at [70, 125] on input "text" at bounding box center [42, 119] width 61 height 16
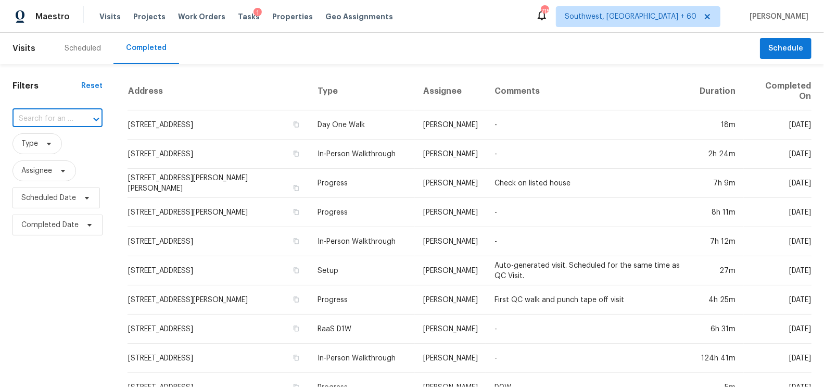
paste input "308 Davis Park Rd, Gastonia, NC 28052"
type input "308 Davis Park Rd, Gastonia, NC 28052"
click at [46, 142] on li "308 Davis Park Rd, Gastonia, NC 28052" at bounding box center [56, 148] width 88 height 28
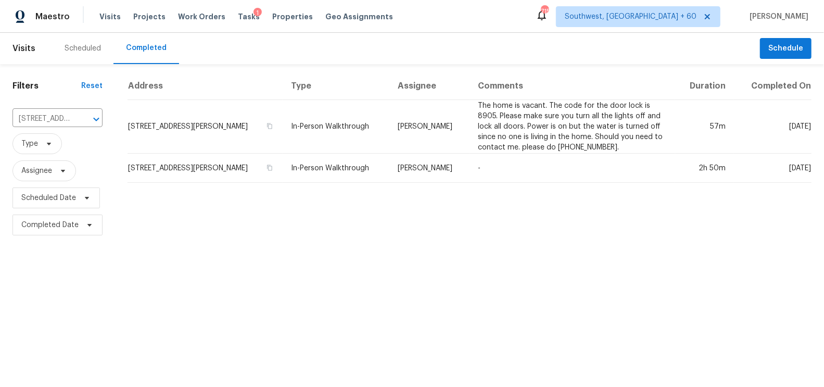
click at [236, 109] on td "308 Davis Park Rd, Gastonia, NC 28052" at bounding box center [205, 127] width 155 height 54
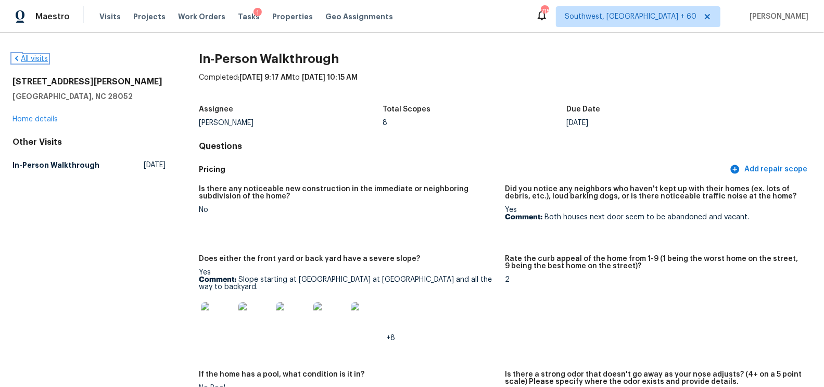
click at [39, 57] on link "All visits" at bounding box center [29, 58] width 35 height 7
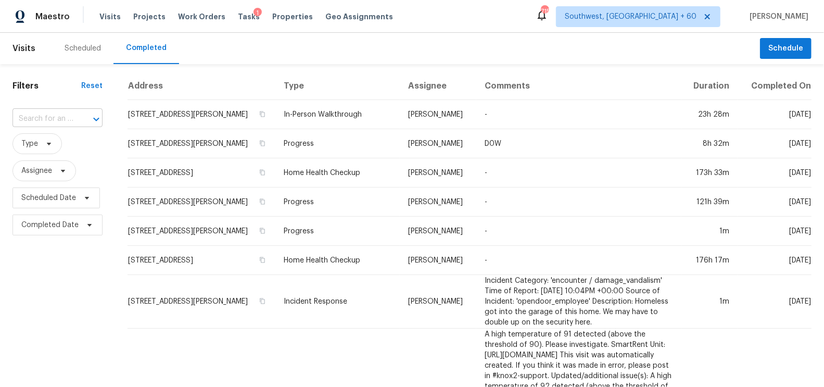
click at [65, 116] on input "text" at bounding box center [42, 119] width 61 height 16
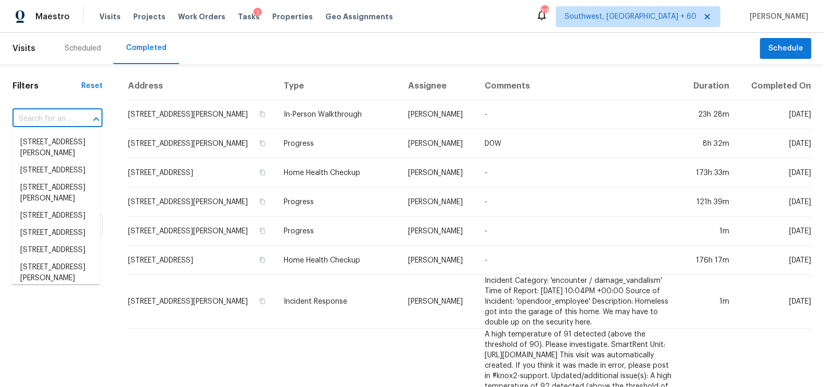
paste input "16277 W Washington St, Goodyear, AZ 85338"
type input "16277 W Washington St, Goodyear, AZ 85338"
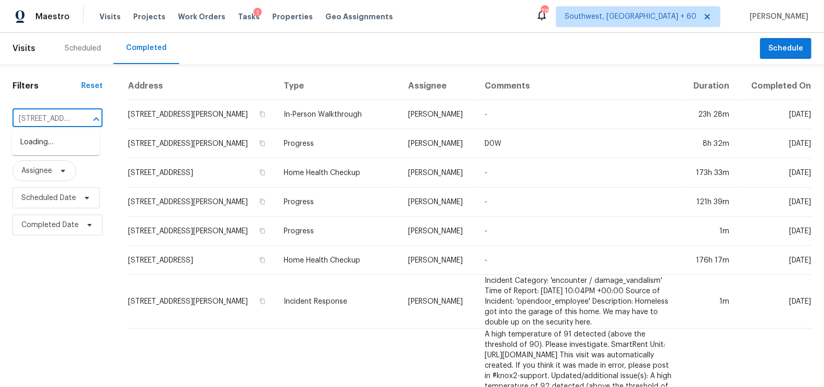
scroll to position [0, 100]
click at [62, 146] on li "16277 W Washington St, Goodyear, AZ 85338" at bounding box center [56, 148] width 88 height 28
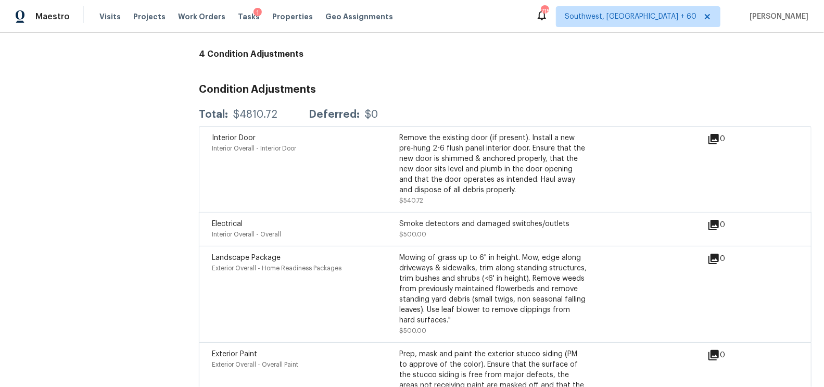
scroll to position [2740, 0]
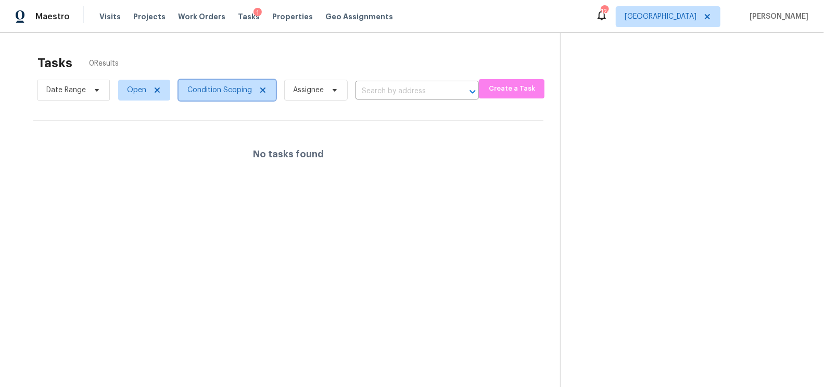
click at [235, 93] on span "Condition Scoping" at bounding box center [219, 90] width 65 height 10
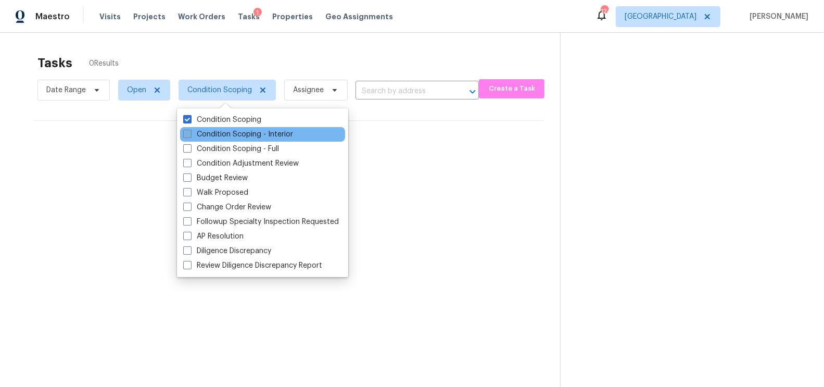
click at [244, 135] on label "Condition Scoping - Interior" at bounding box center [238, 134] width 110 height 10
click at [190, 135] on input "Condition Scoping - Interior" at bounding box center [186, 132] width 7 height 7
checkbox input "true"
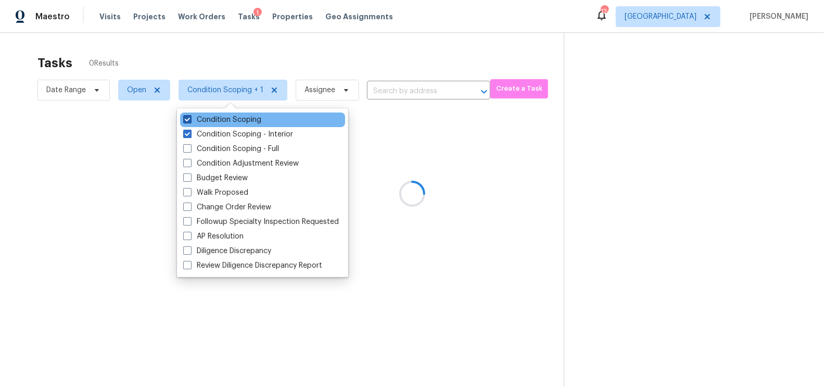
click at [239, 120] on label "Condition Scoping" at bounding box center [222, 120] width 78 height 10
click at [190, 120] on input "Condition Scoping" at bounding box center [186, 118] width 7 height 7
checkbox input "false"
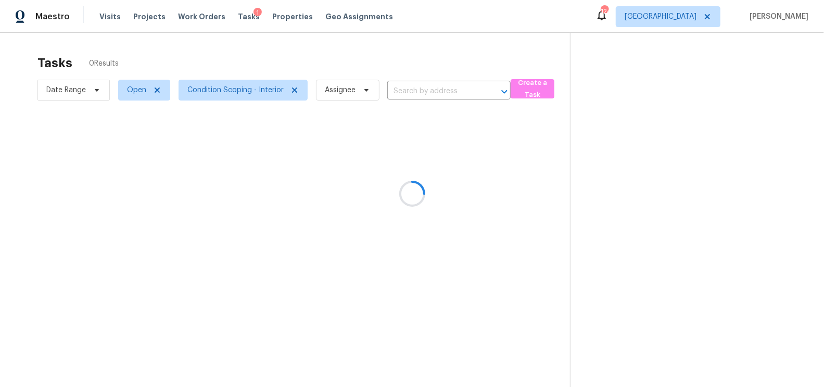
click at [363, 57] on div at bounding box center [412, 193] width 824 height 387
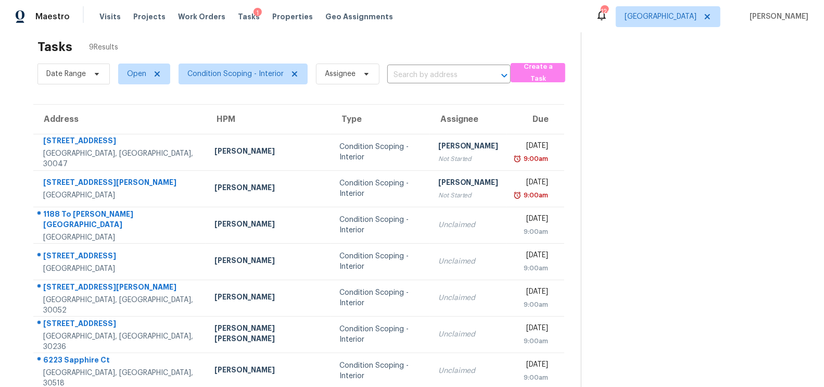
scroll to position [19, 0]
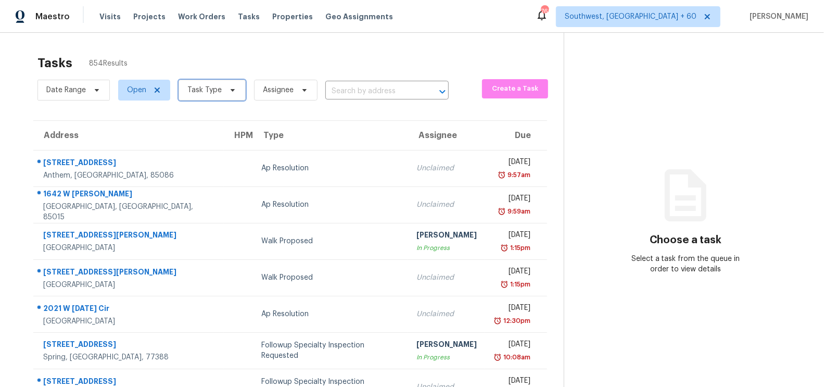
click at [208, 91] on span "Task Type" at bounding box center [204, 90] width 34 height 10
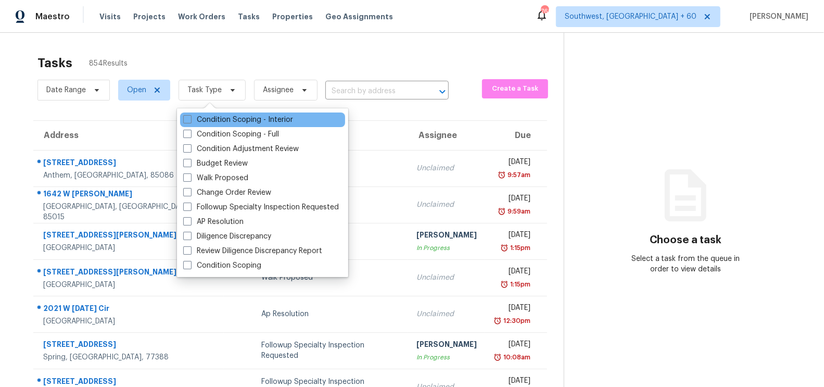
click at [231, 112] on div "Condition Scoping - Interior" at bounding box center [262, 119] width 165 height 15
click at [245, 121] on label "Condition Scoping - Interior" at bounding box center [238, 120] width 110 height 10
click at [190, 121] on input "Condition Scoping - Interior" at bounding box center [186, 118] width 7 height 7
checkbox input "true"
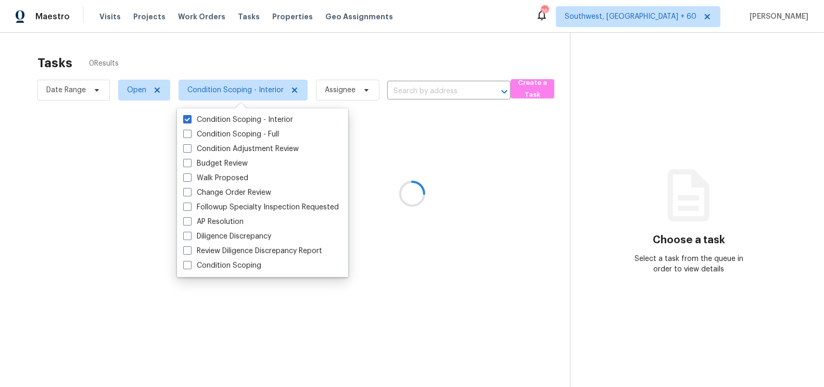
click at [378, 47] on div at bounding box center [412, 193] width 824 height 387
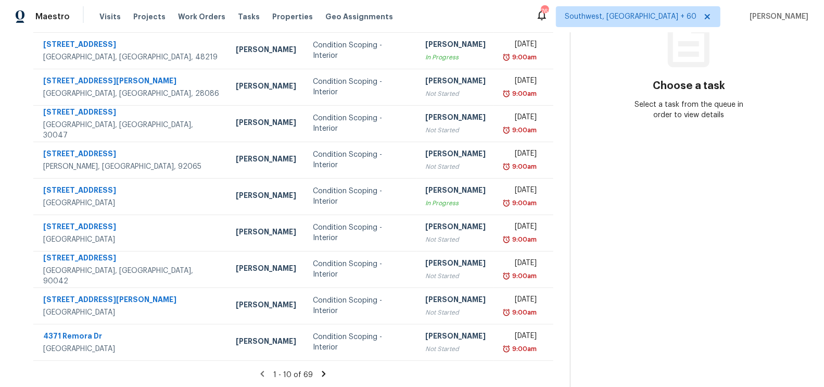
click at [326, 370] on icon at bounding box center [323, 373] width 9 height 9
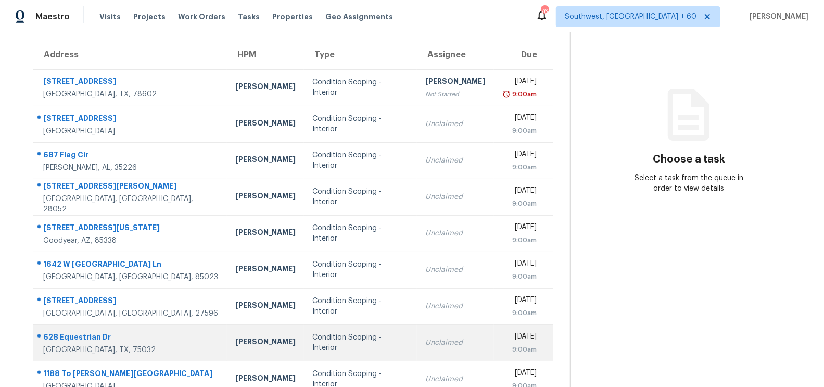
scroll to position [77, 0]
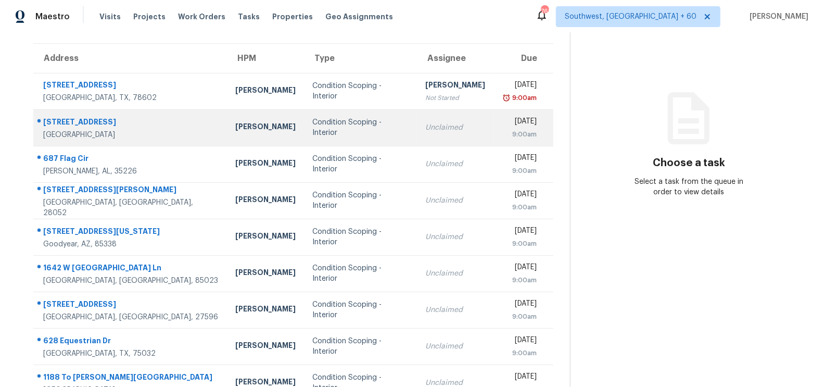
click at [417, 138] on td "Unclaimed" at bounding box center [455, 127] width 77 height 36
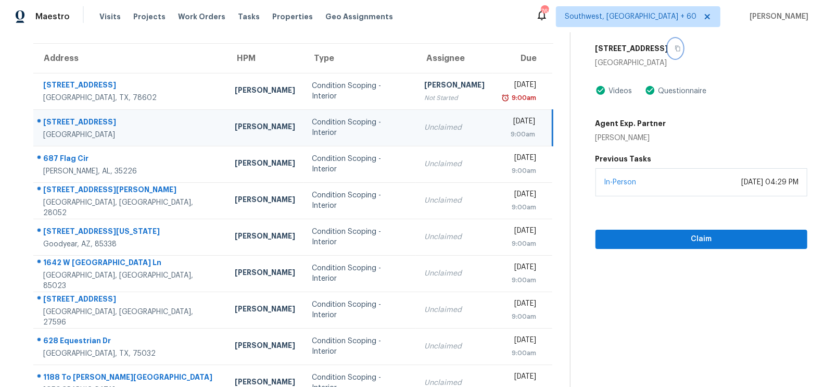
click at [675, 46] on button "button" at bounding box center [675, 48] width 14 height 19
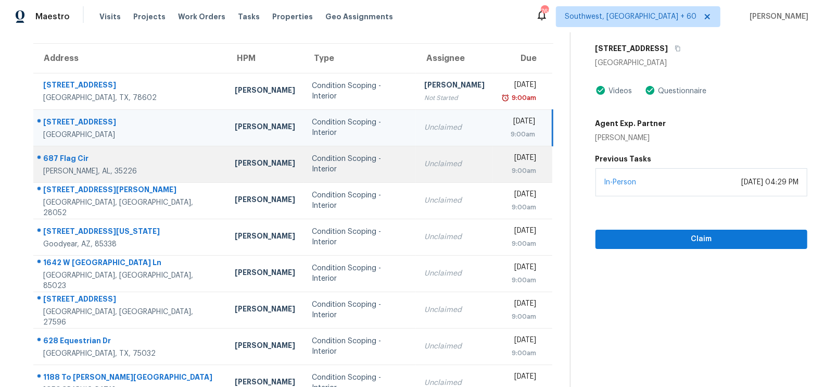
click at [416, 168] on td "Unclaimed" at bounding box center [454, 164] width 77 height 36
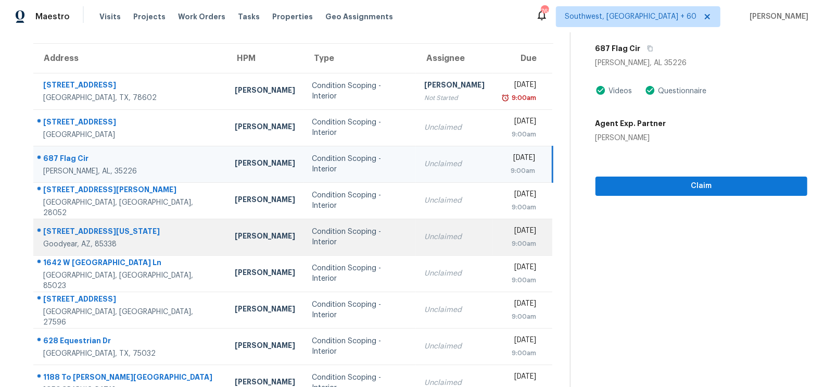
scroll to position [154, 0]
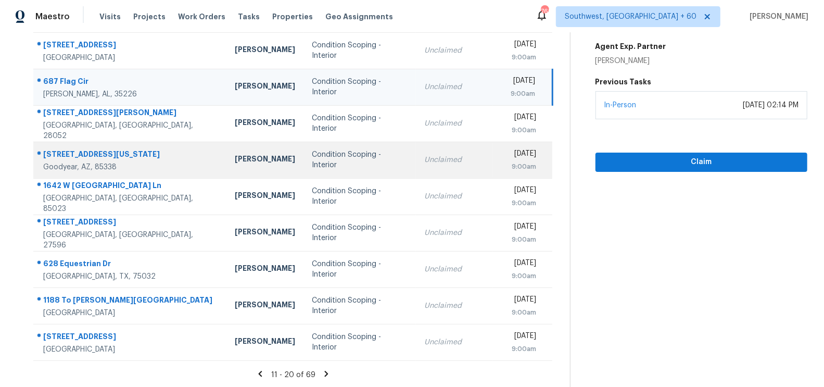
click at [493, 150] on td "Wed, Sep 3rd 2025 9:00am" at bounding box center [522, 160] width 59 height 36
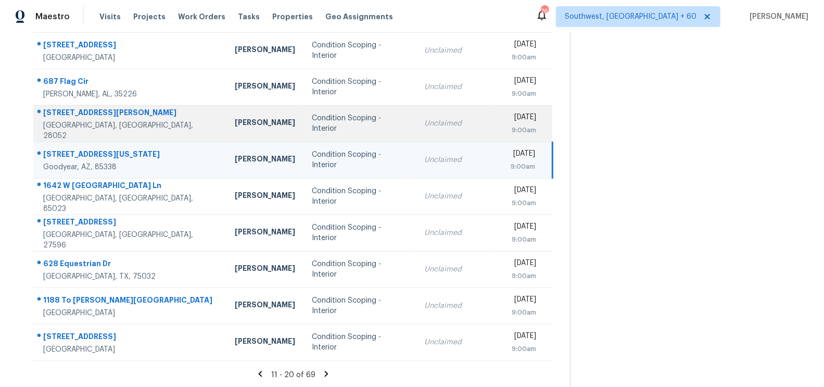
click at [493, 136] on td "Wed, Sep 3rd 2025 9:00am" at bounding box center [522, 123] width 59 height 36
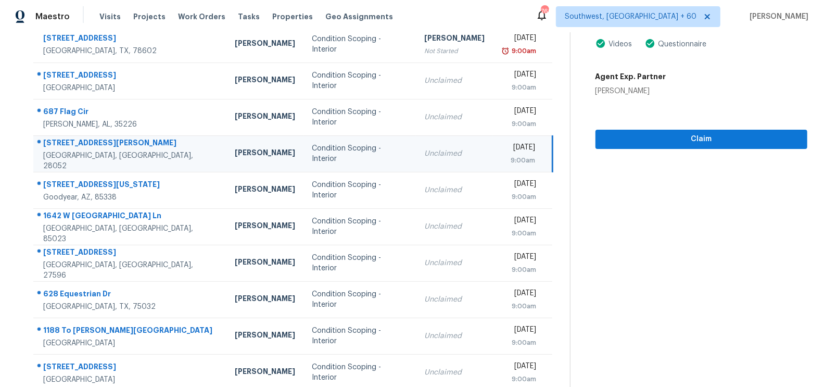
scroll to position [80, 0]
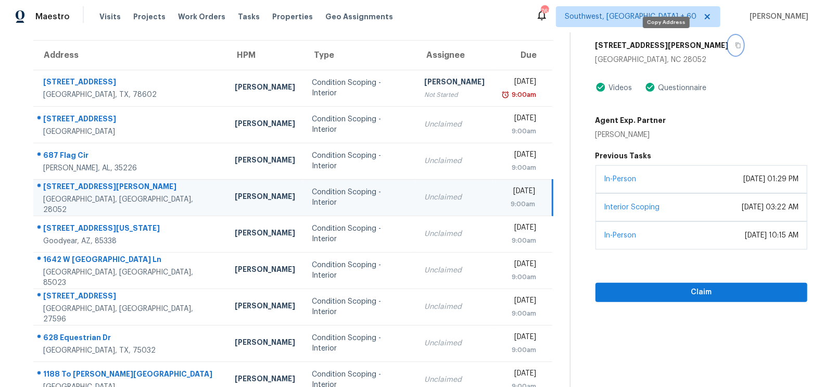
click at [735, 45] on icon "button" at bounding box center [737, 46] width 5 height 6
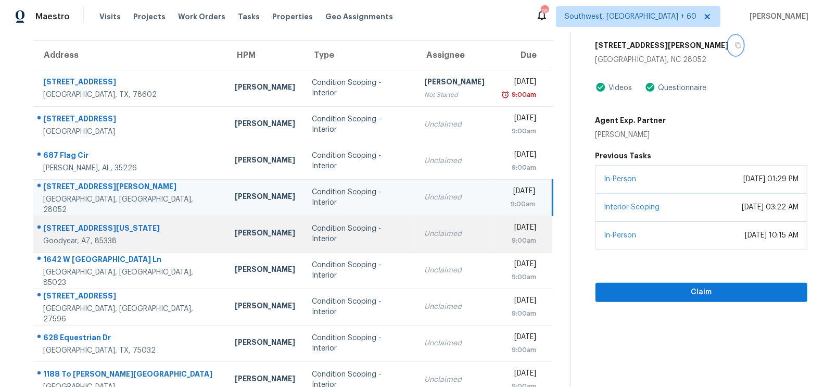
scroll to position [154, 0]
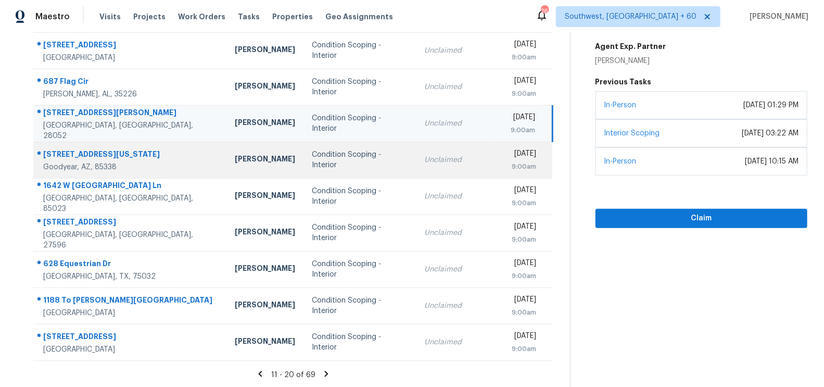
click at [433, 156] on div "Unclaimed" at bounding box center [454, 160] width 60 height 10
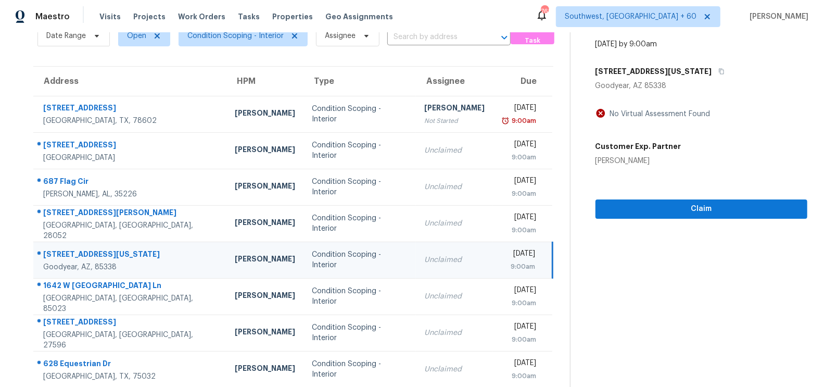
scroll to position [43, 0]
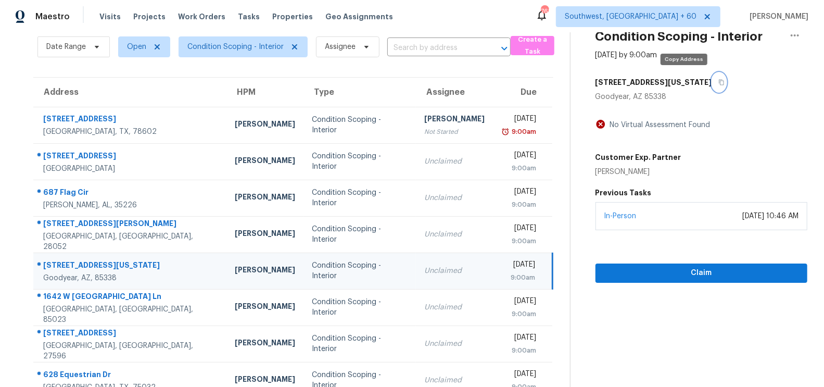
click at [718, 81] on icon "button" at bounding box center [721, 82] width 6 height 6
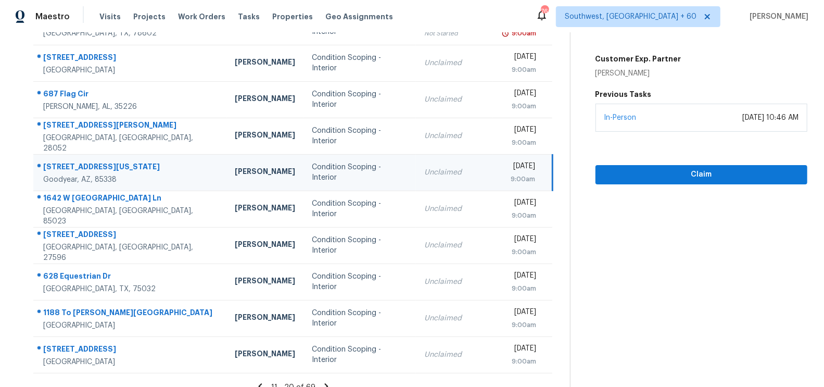
scroll to position [151, 0]
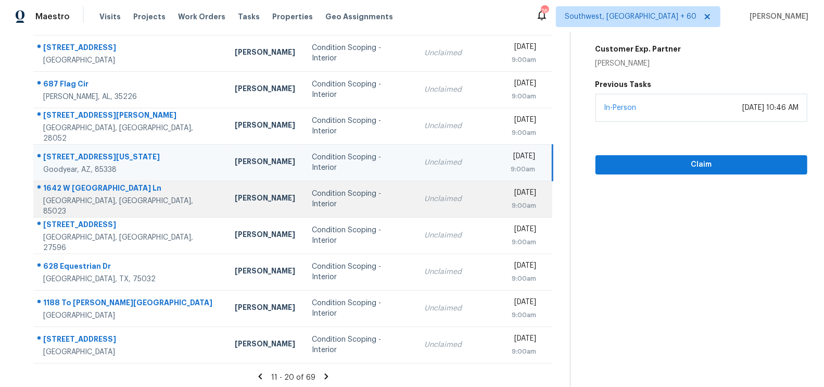
click at [425, 209] on td "Unclaimed" at bounding box center [454, 199] width 77 height 36
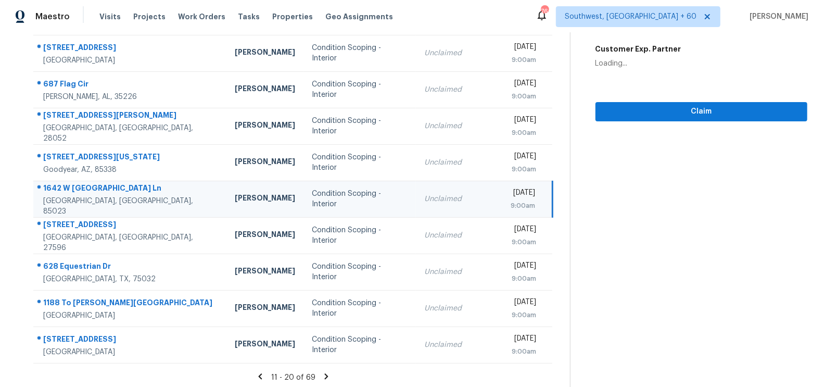
scroll to position [90, 0]
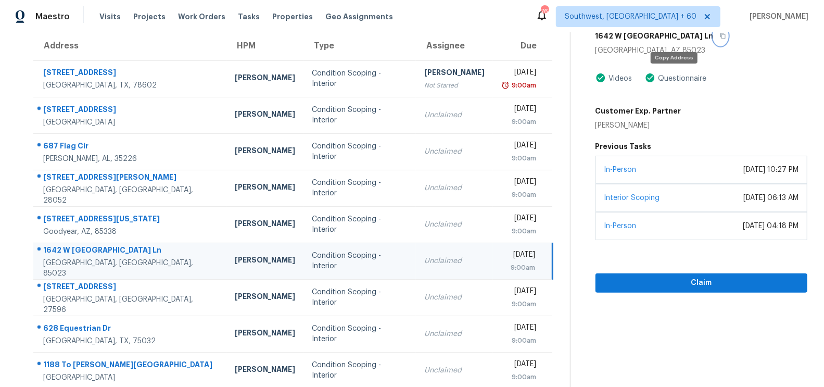
click at [714, 40] on button "button" at bounding box center [721, 36] width 14 height 19
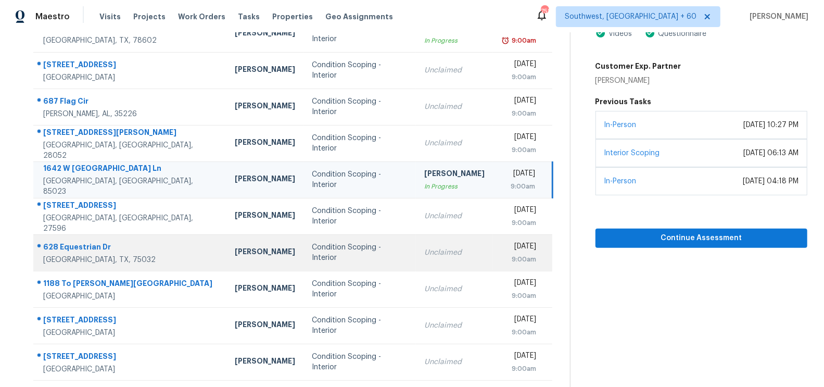
scroll to position [154, 0]
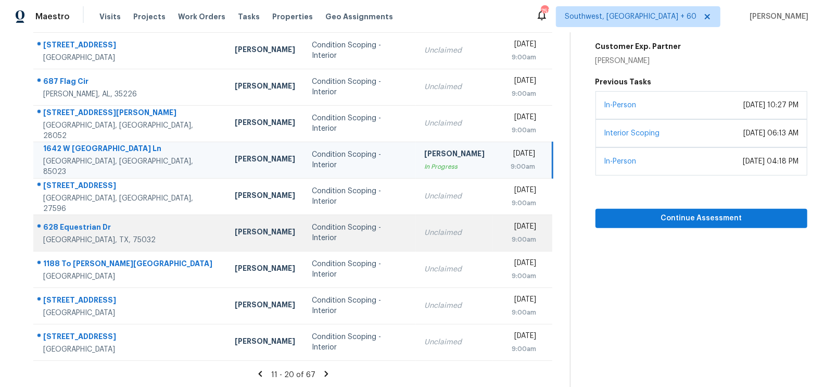
click at [416, 240] on td "Unclaimed" at bounding box center [454, 232] width 77 height 36
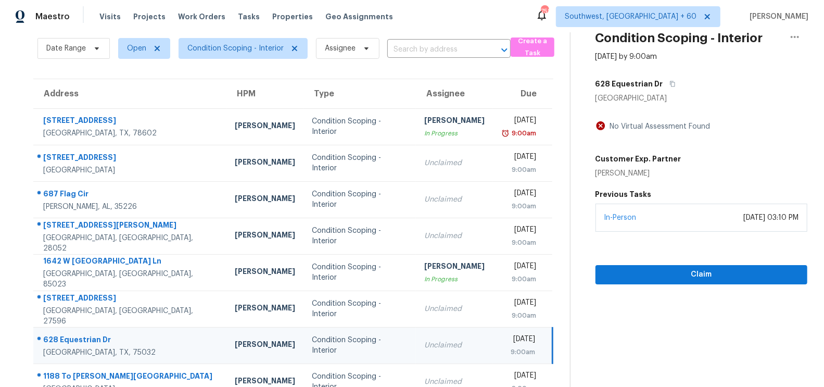
scroll to position [23, 0]
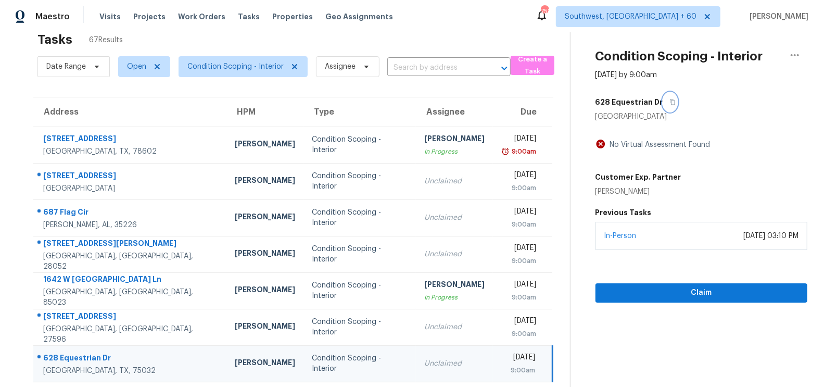
click at [667, 96] on button "button" at bounding box center [670, 102] width 14 height 19
